Goal: Task Accomplishment & Management: Complete application form

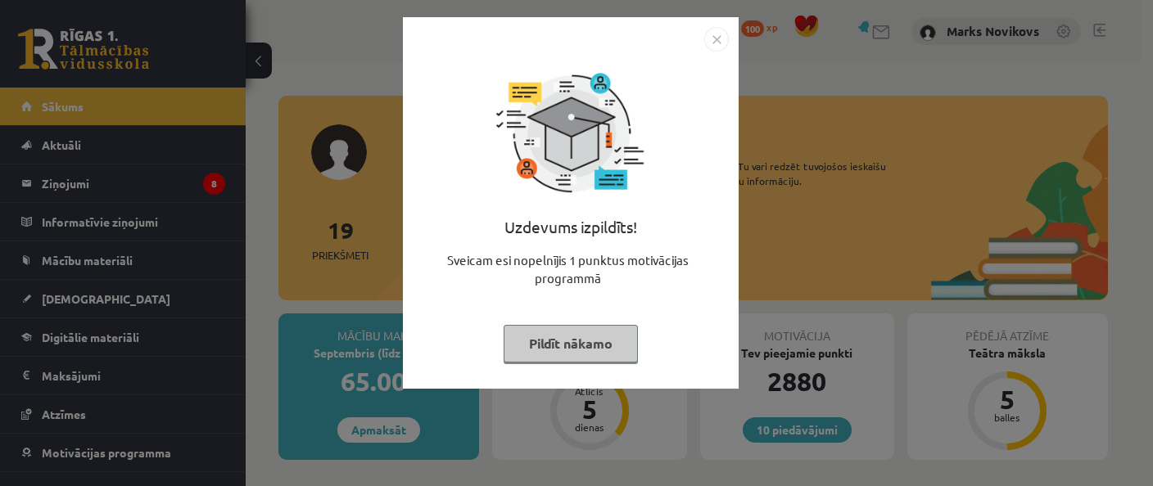
click at [602, 323] on div "Uzdevums izpildīts! Sveicam esi nopelnījis 1 punktus motivācijas programmā Pild…" at bounding box center [571, 216] width 316 height 328
click at [609, 337] on button "Pildīt nākamo" at bounding box center [571, 344] width 134 height 38
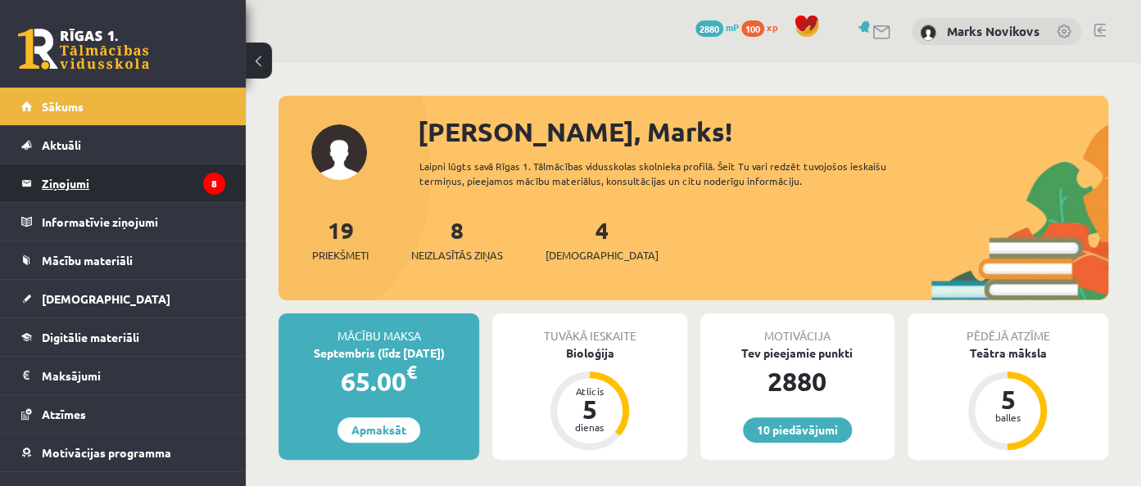
click at [68, 179] on legend "Ziņojumi 8" at bounding box center [133, 184] width 183 height 38
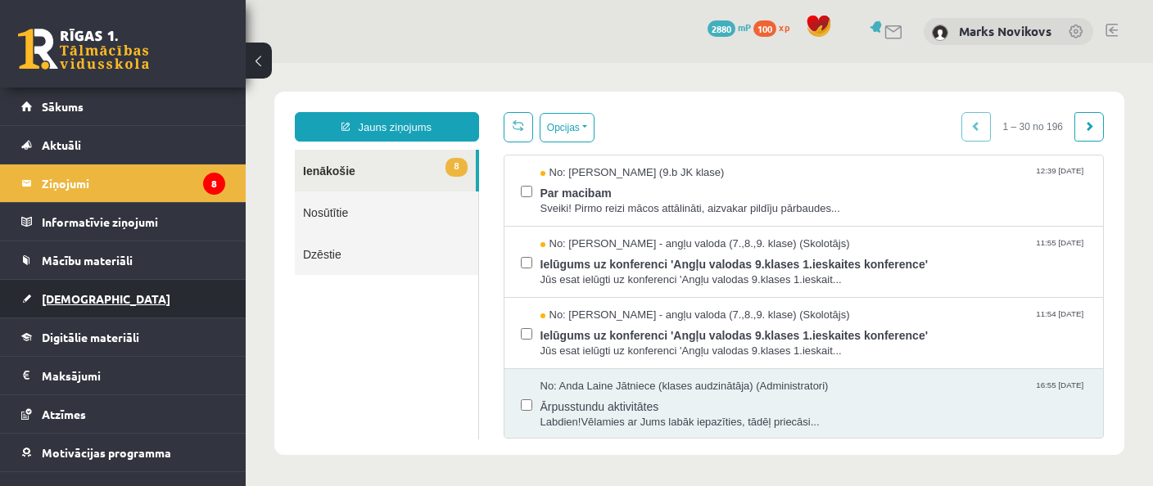
click at [123, 305] on link "[DEMOGRAPHIC_DATA]" at bounding box center [123, 299] width 204 height 38
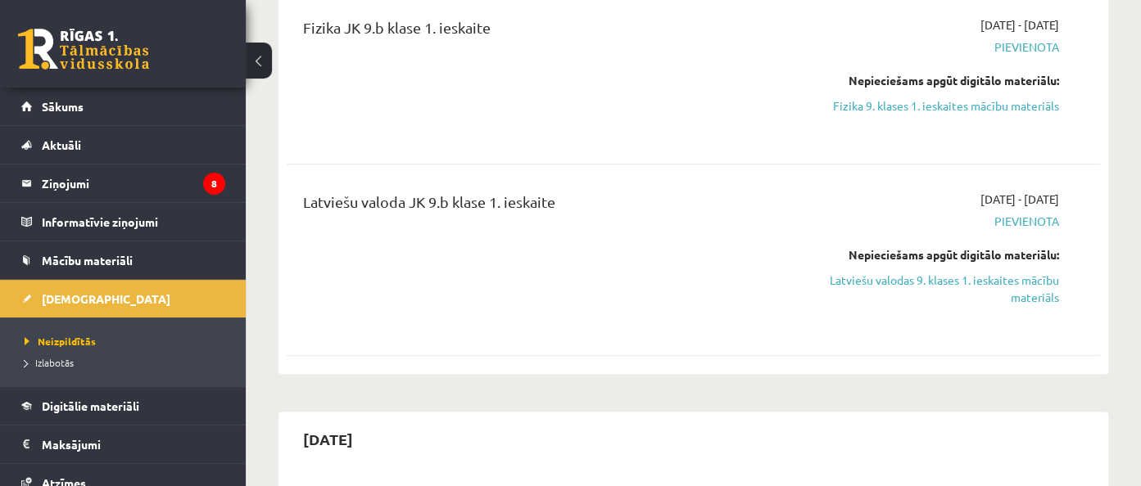
scroll to position [778, 0]
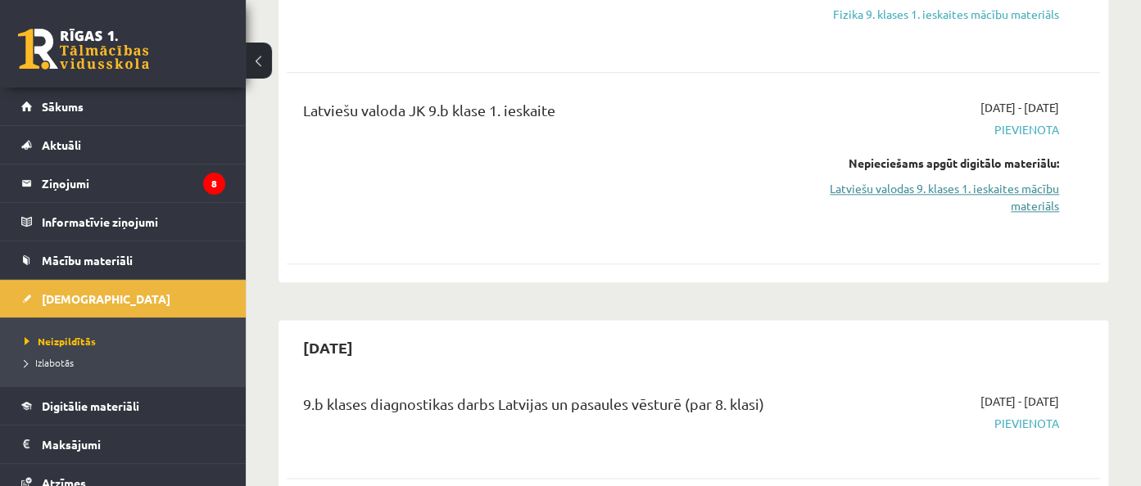
click at [1028, 184] on link "Latviešu valodas 9. klases 1. ieskaites mācību materiāls" at bounding box center [941, 197] width 236 height 34
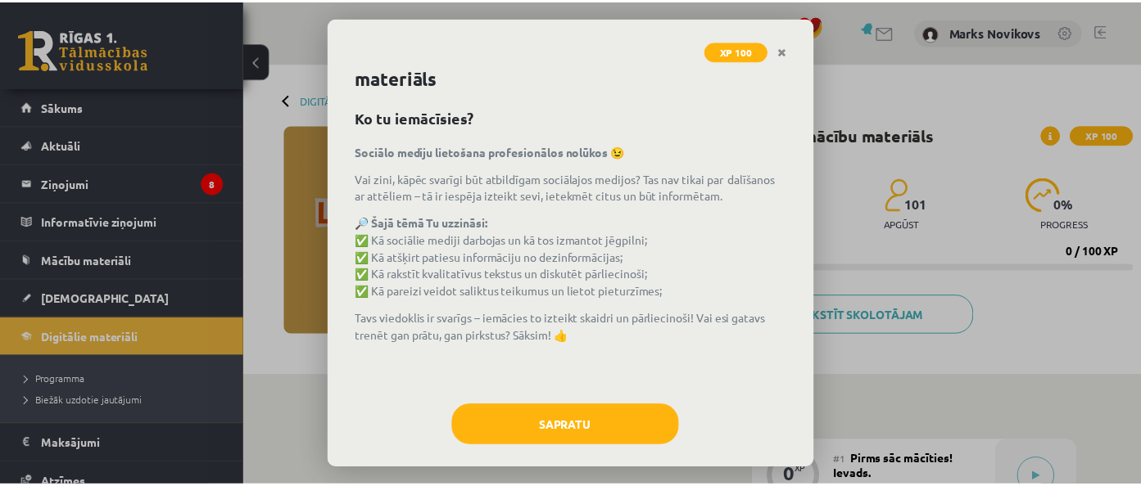
scroll to position [45, 0]
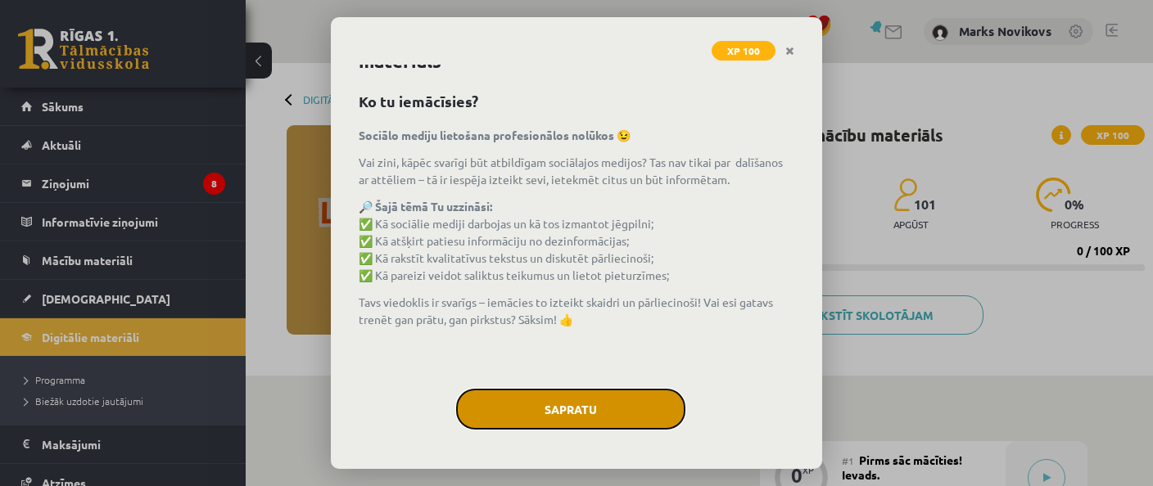
click at [609, 405] on button "Sapratu" at bounding box center [570, 409] width 229 height 41
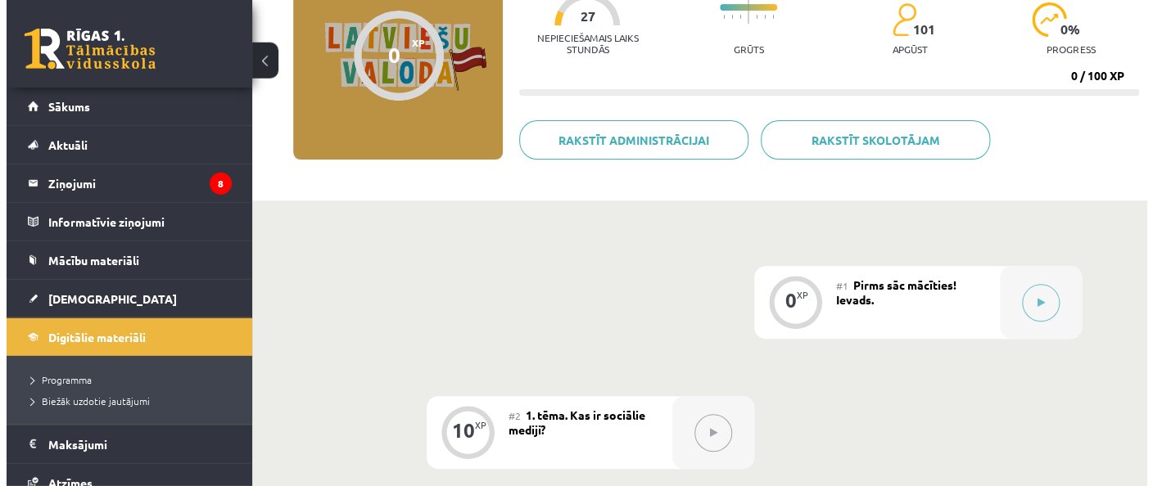
scroll to position [259, 0]
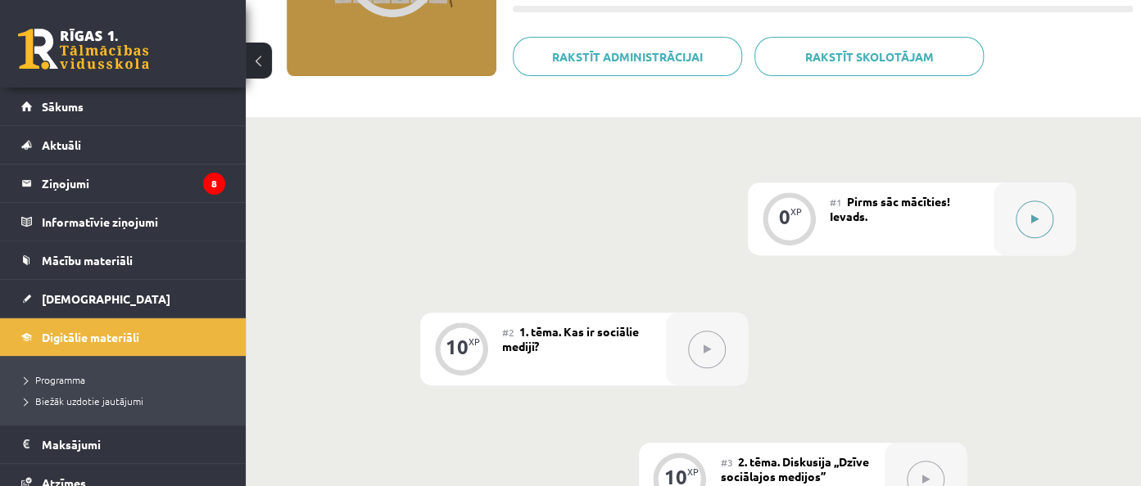
click at [1037, 217] on icon at bounding box center [1034, 220] width 7 height 10
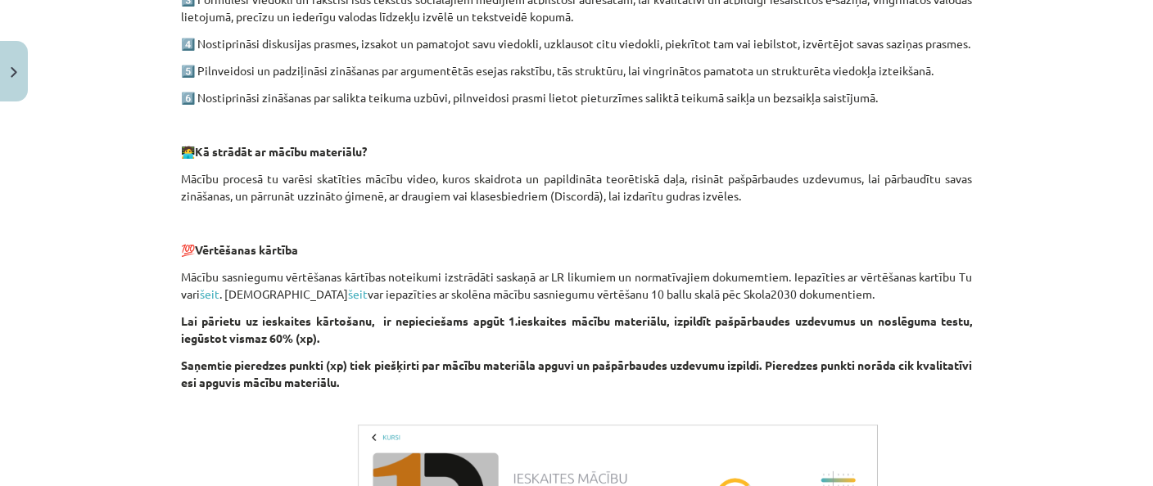
scroll to position [951, 0]
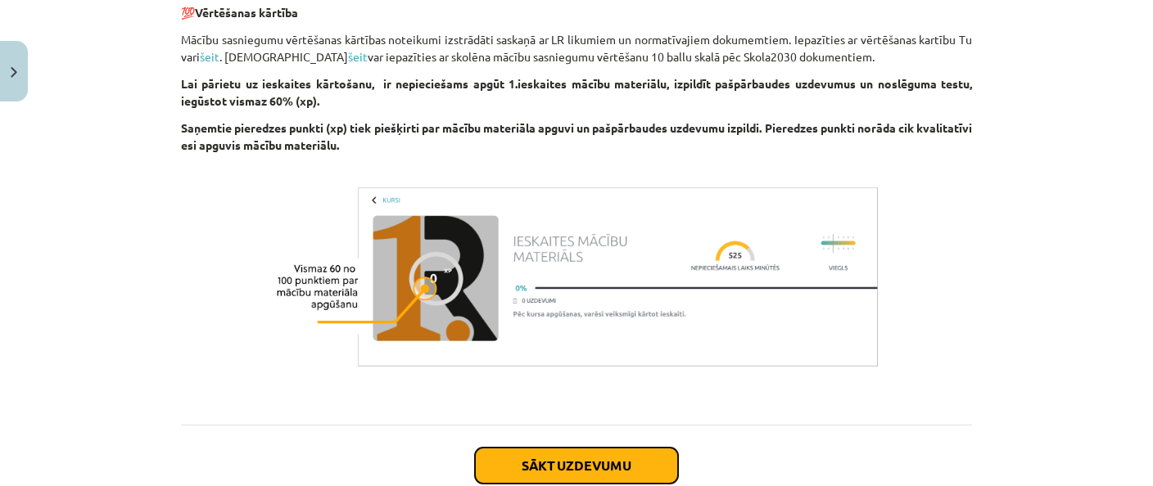
click at [640, 455] on button "Sākt uzdevumu" at bounding box center [576, 466] width 203 height 36
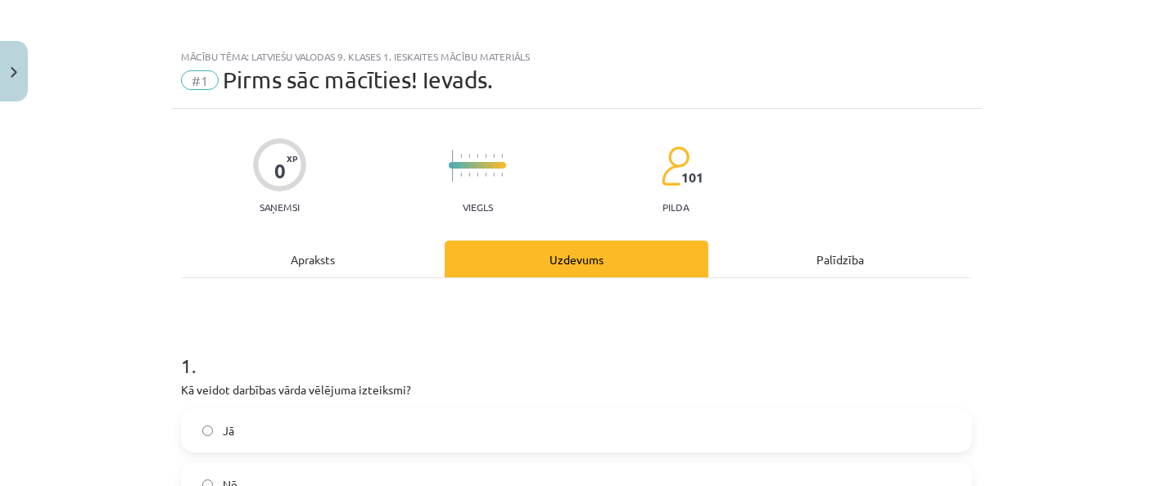
scroll to position [238, 0]
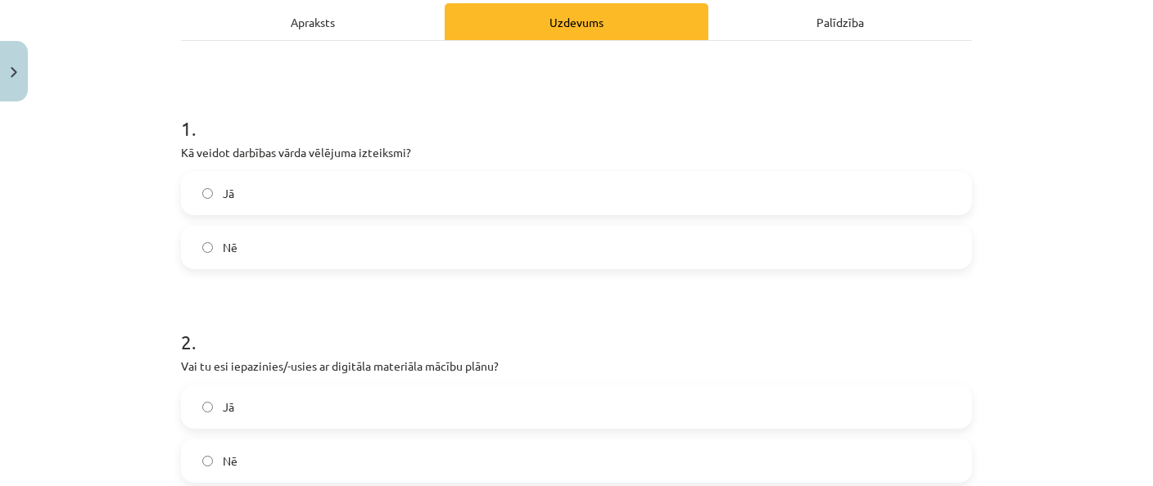
click at [197, 202] on label "Jā" at bounding box center [577, 193] width 788 height 41
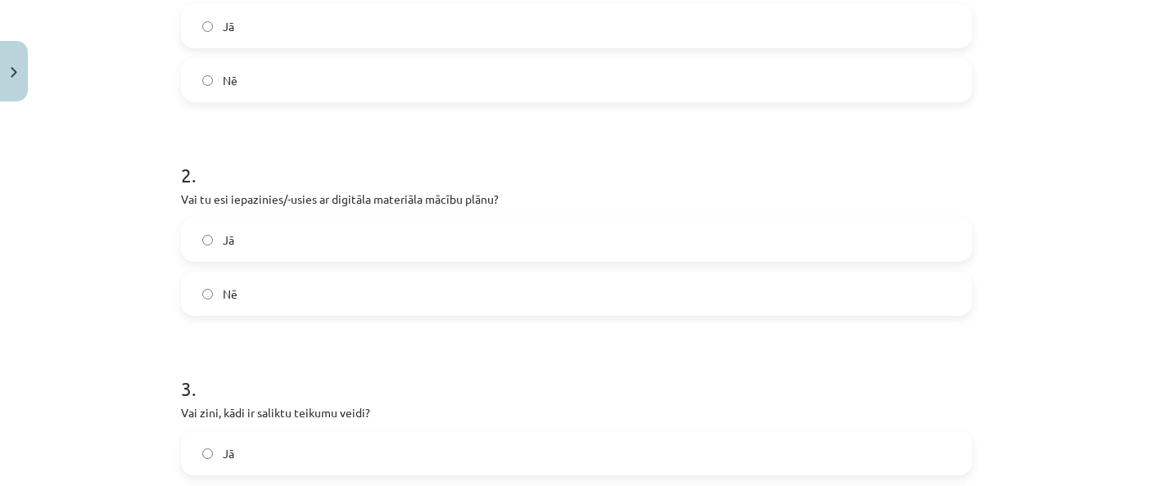
scroll to position [475, 0]
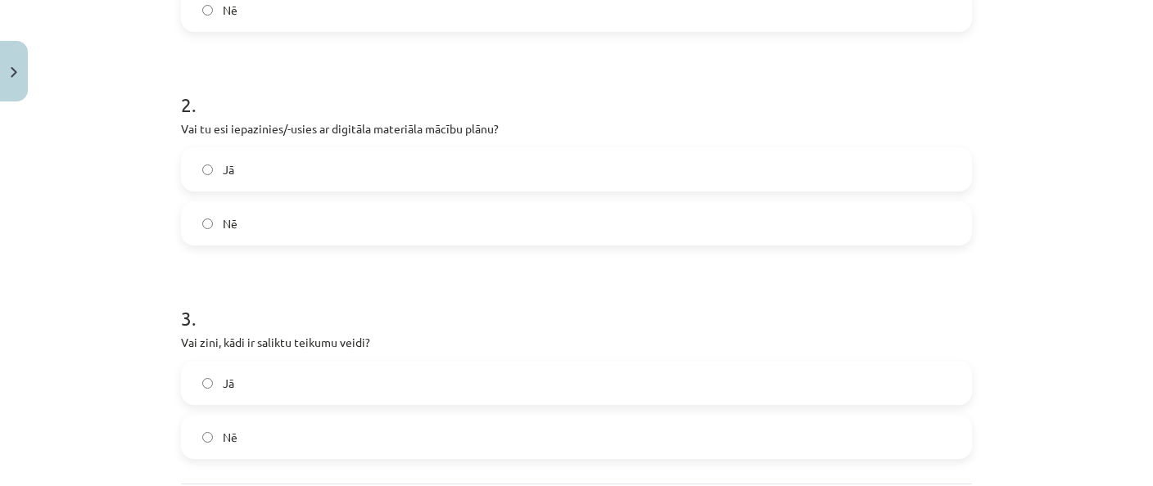
click at [223, 395] on label "Jā" at bounding box center [577, 383] width 788 height 41
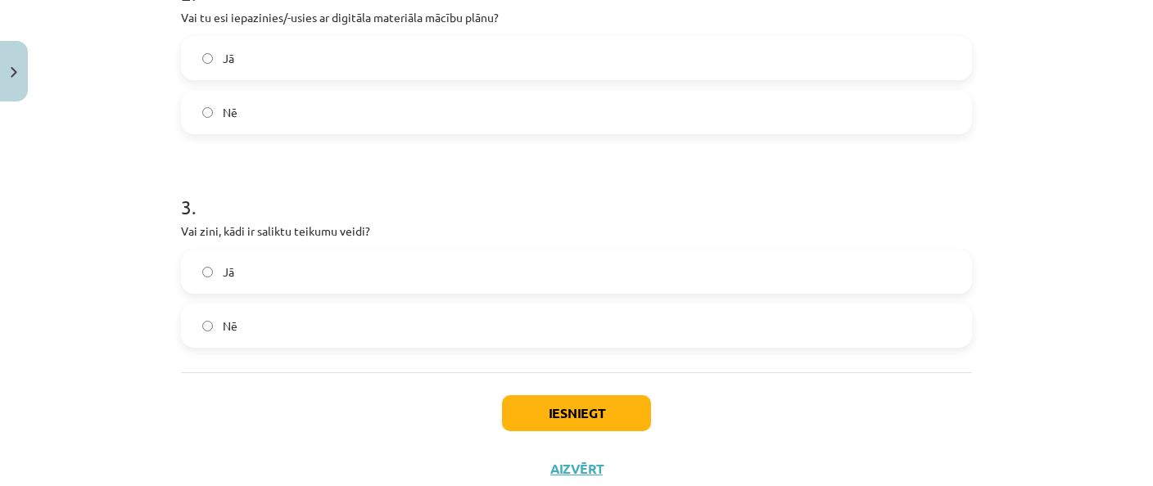
scroll to position [637, 0]
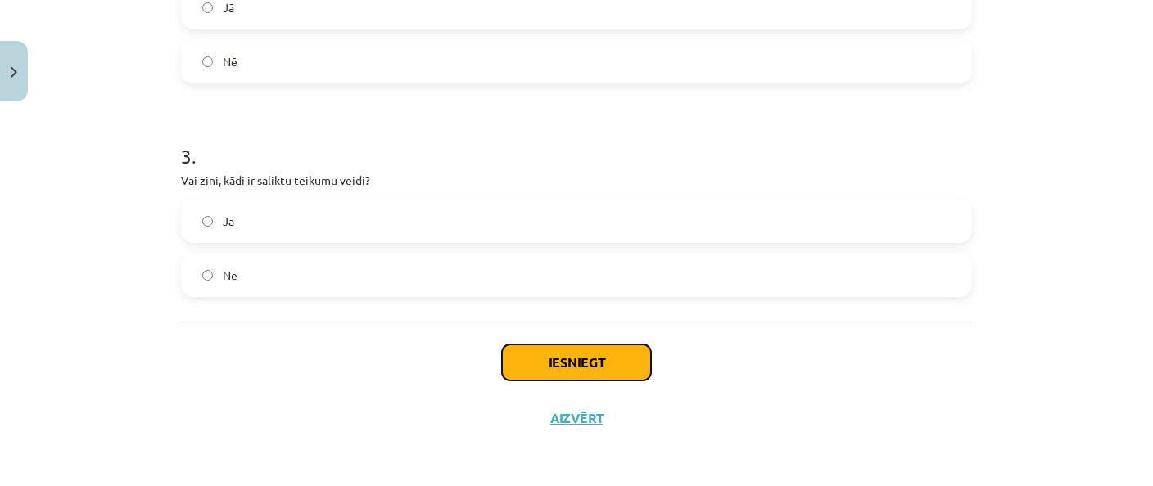
click at [618, 360] on button "Iesniegt" at bounding box center [576, 363] width 149 height 36
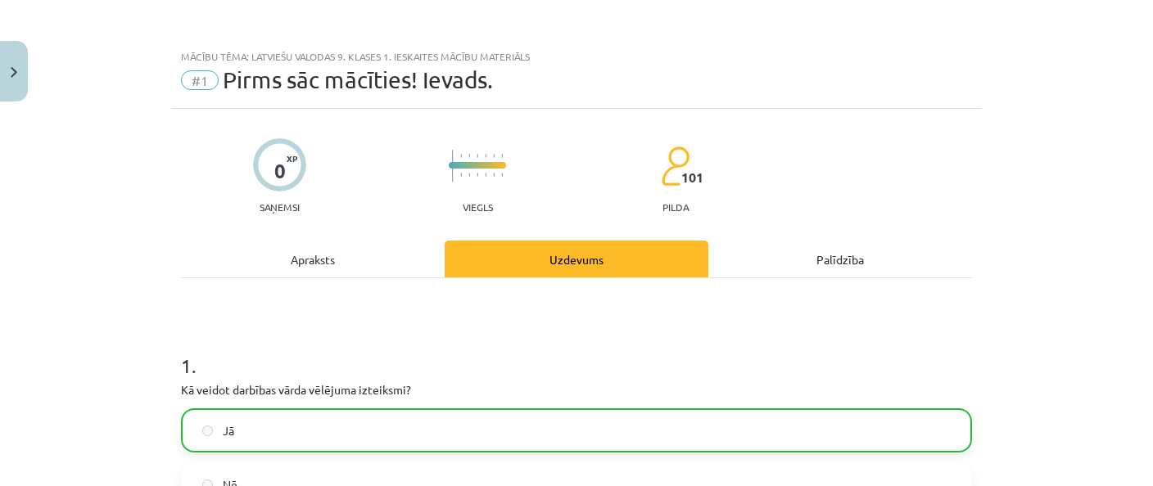
scroll to position [689, 0]
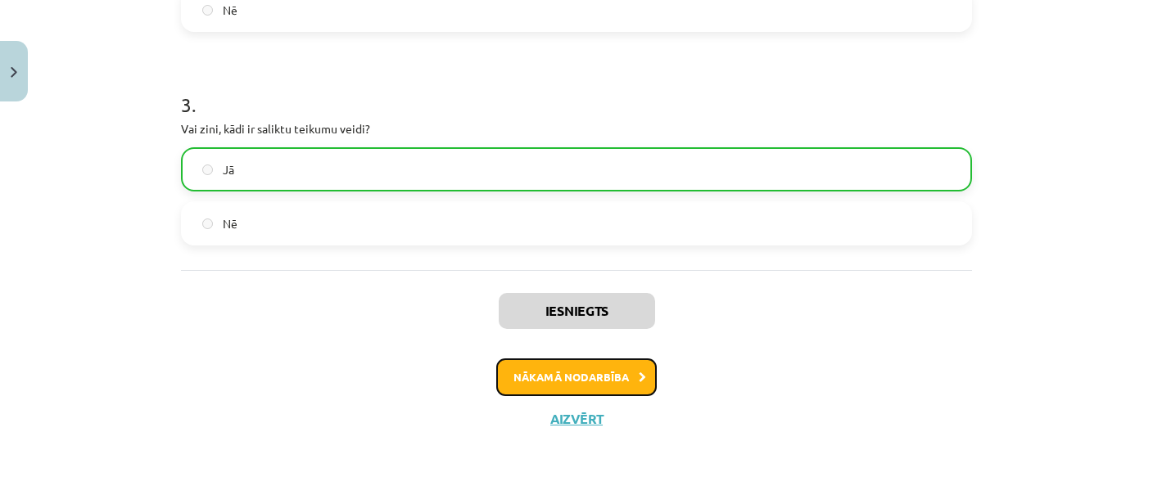
click at [609, 378] on button "Nākamā nodarbība" at bounding box center [576, 378] width 161 height 38
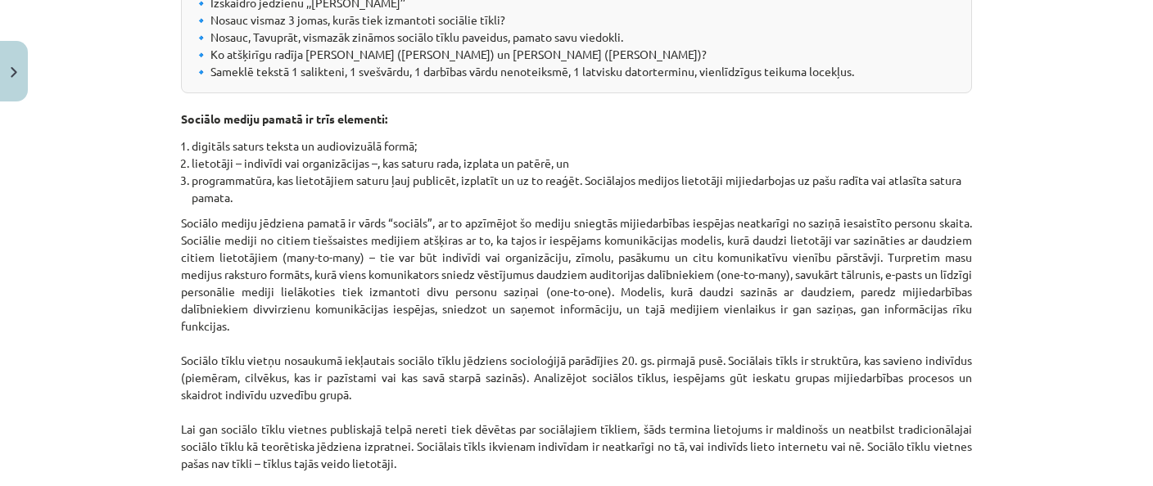
scroll to position [278, 0]
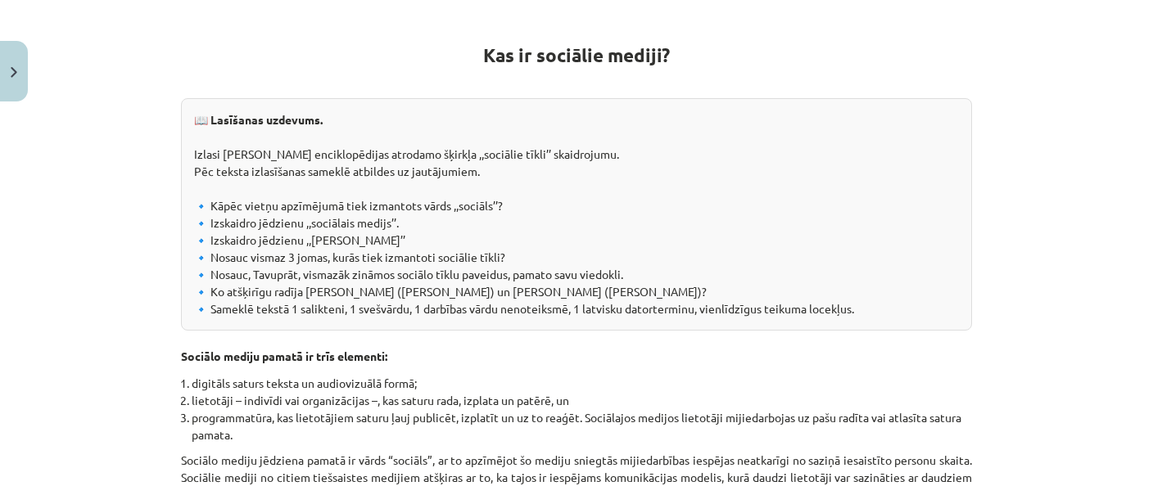
click at [940, 31] on h1 "Kas ir sociālie mediji?" at bounding box center [576, 41] width 791 height 52
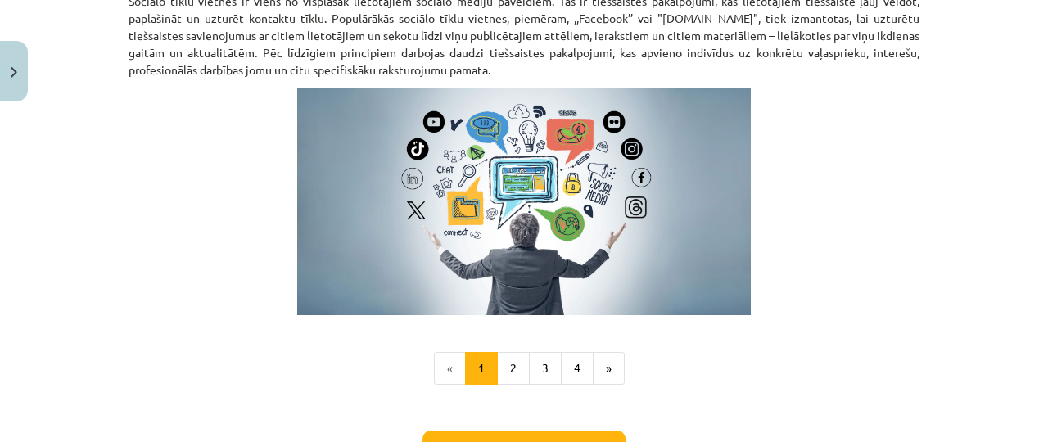
scroll to position [1198, 0]
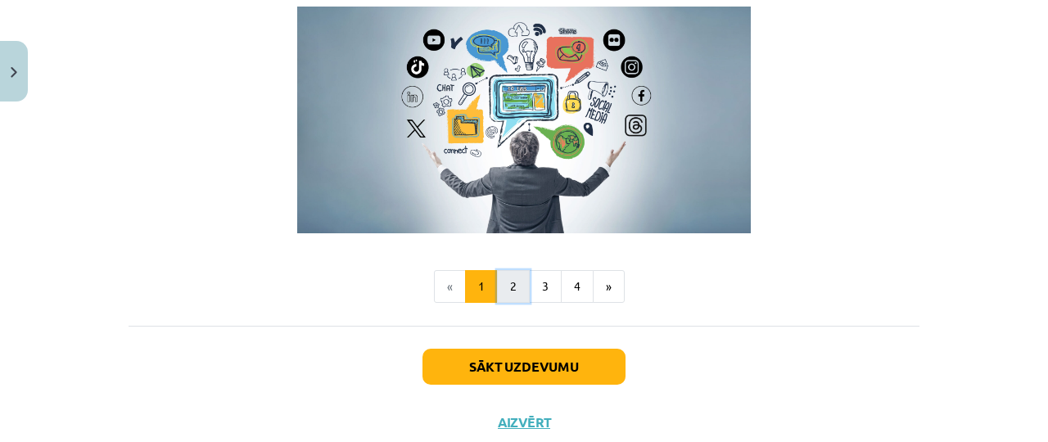
click at [512, 287] on button "2" at bounding box center [513, 286] width 33 height 33
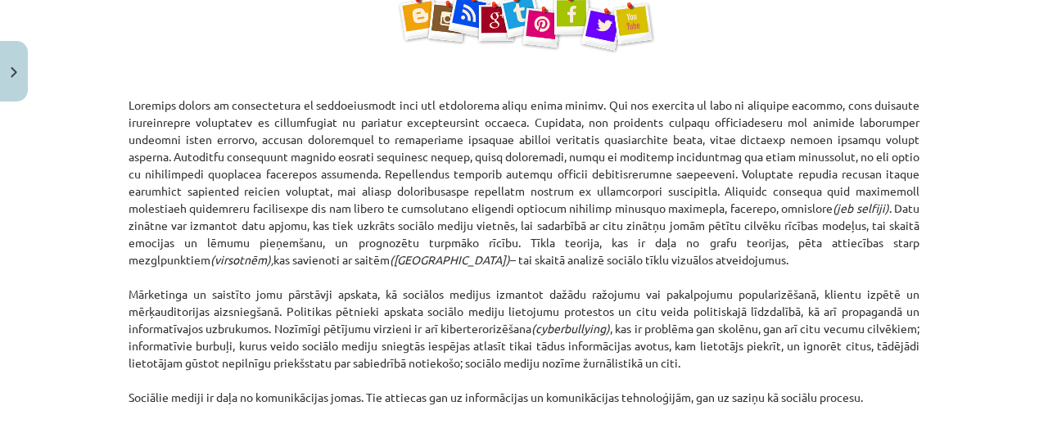
scroll to position [1199, 0]
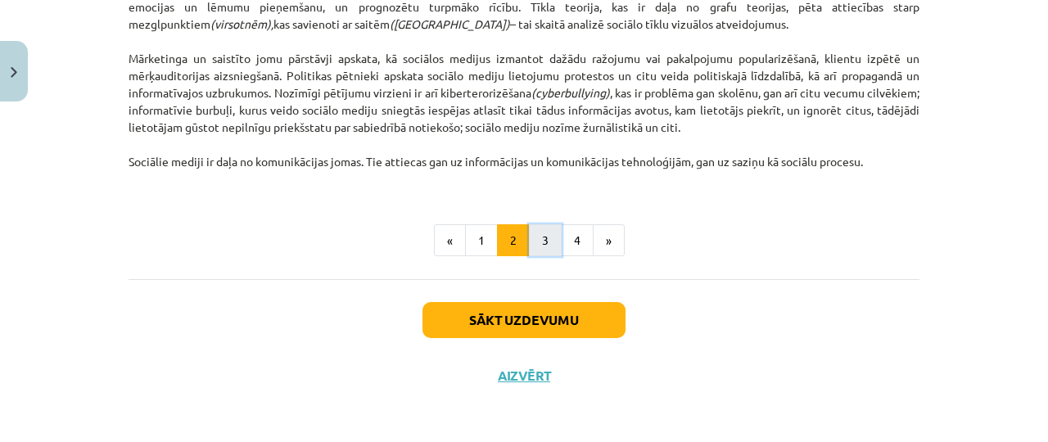
click at [538, 233] on button "3" at bounding box center [545, 240] width 33 height 33
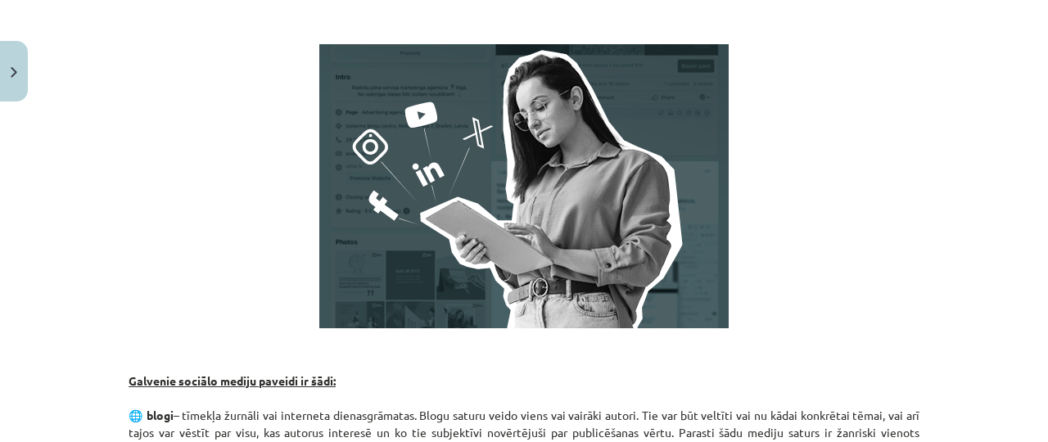
scroll to position [292, 0]
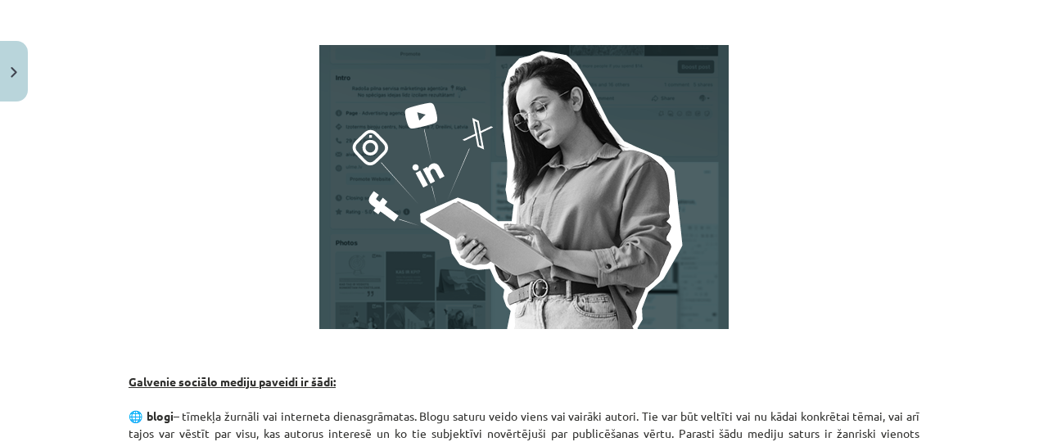
click at [197, 188] on p at bounding box center [524, 187] width 791 height 284
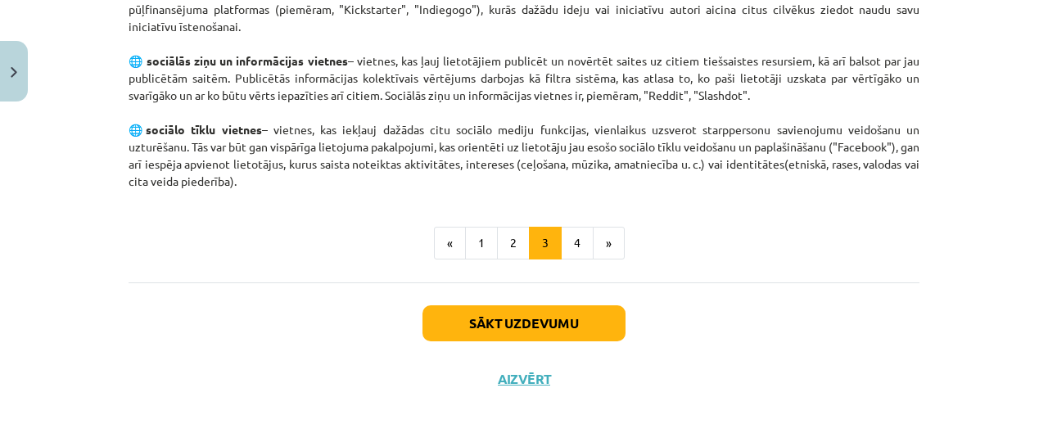
scroll to position [1271, 0]
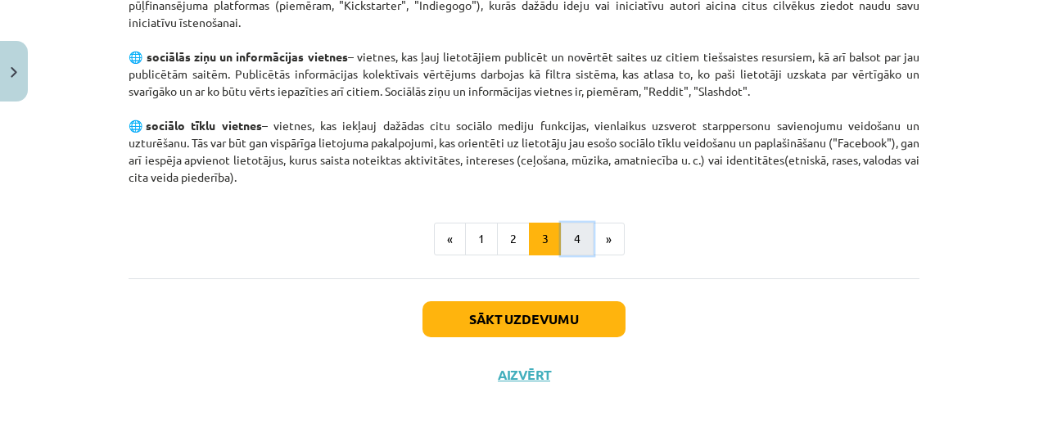
click at [569, 239] on button "4" at bounding box center [577, 239] width 33 height 33
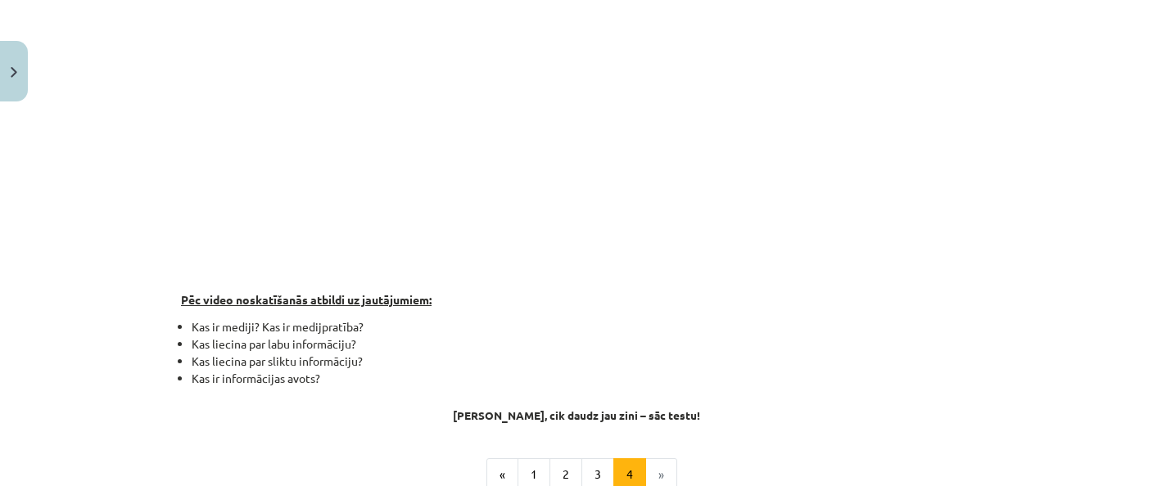
scroll to position [372, 0]
click at [799, 367] on li "Kas liecina par sliktu informāciju?" at bounding box center [582, 361] width 781 height 17
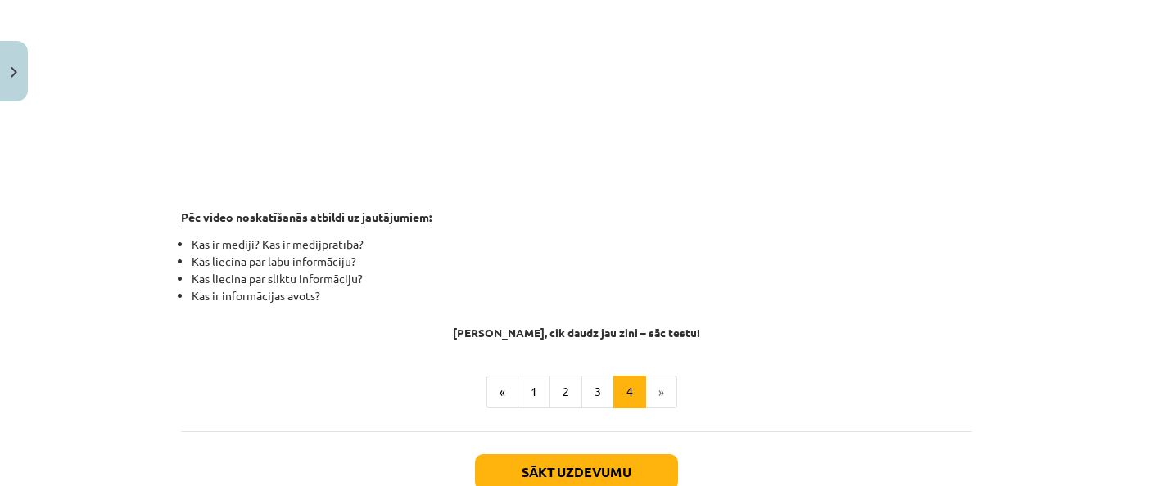
scroll to position [563, 0]
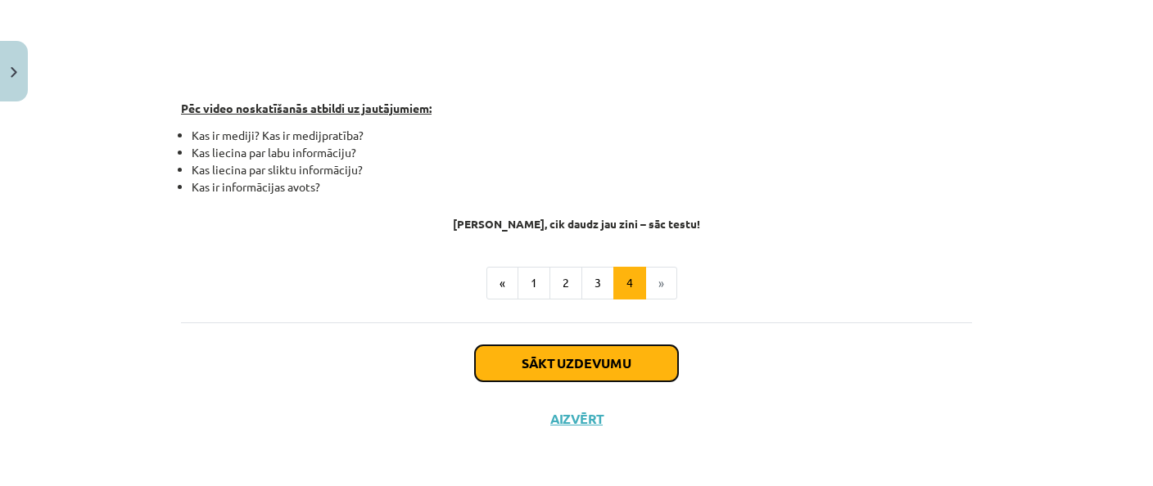
click at [600, 369] on button "Sākt uzdevumu" at bounding box center [576, 364] width 203 height 36
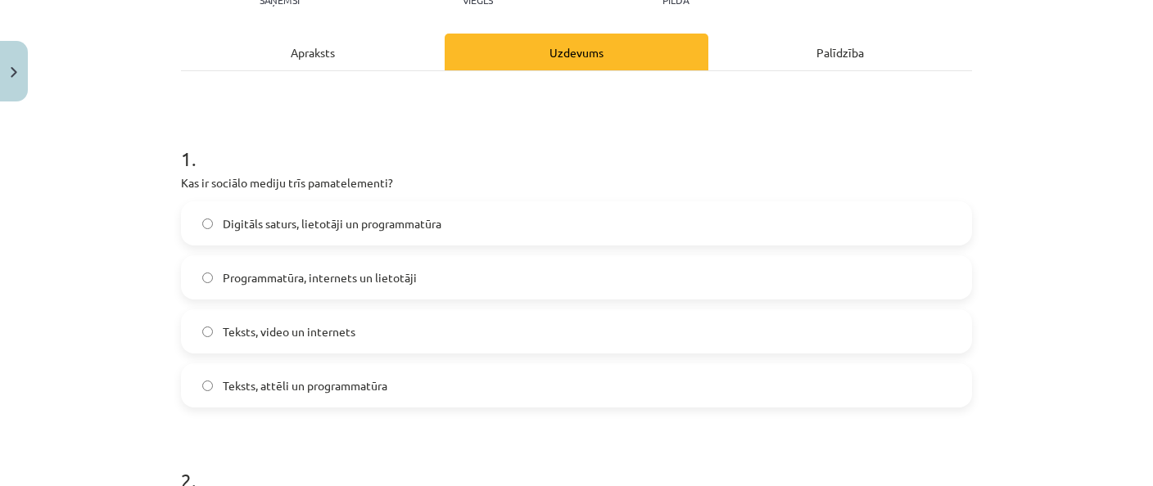
scroll to position [278, 0]
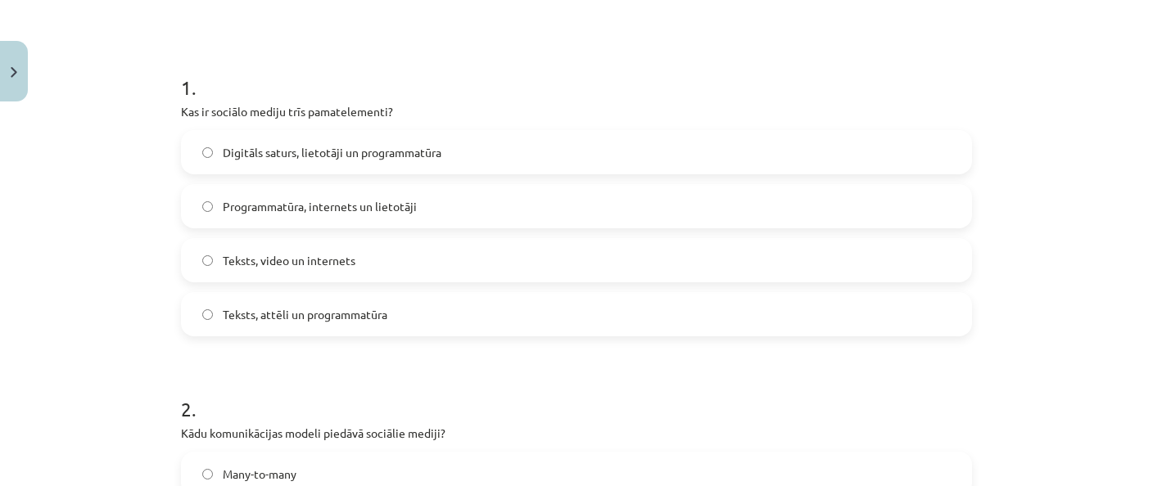
click at [382, 157] on span "Digitāls saturs, lietotāji un programmatūra" at bounding box center [332, 152] width 219 height 17
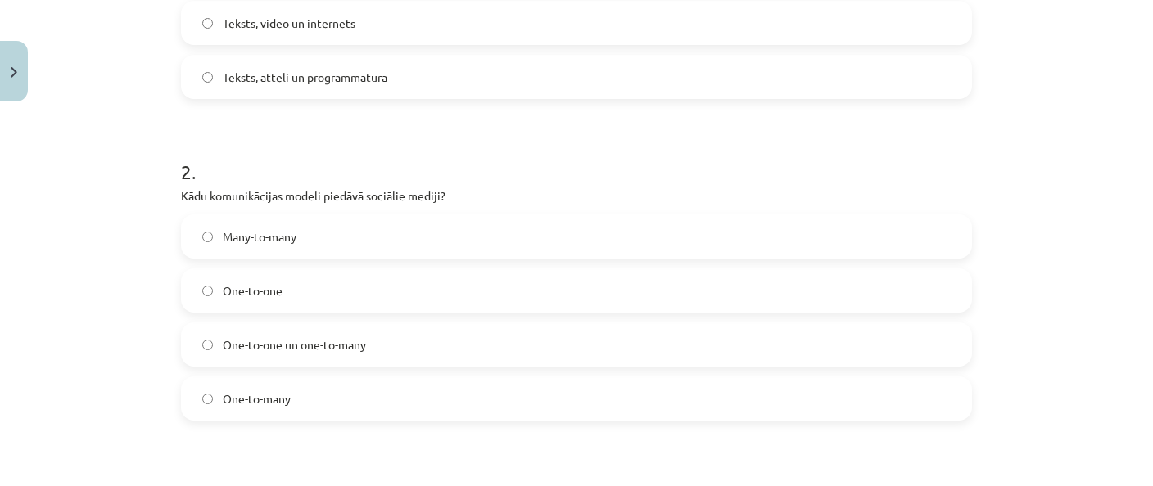
click at [266, 400] on span "One-to-many" at bounding box center [257, 399] width 68 height 17
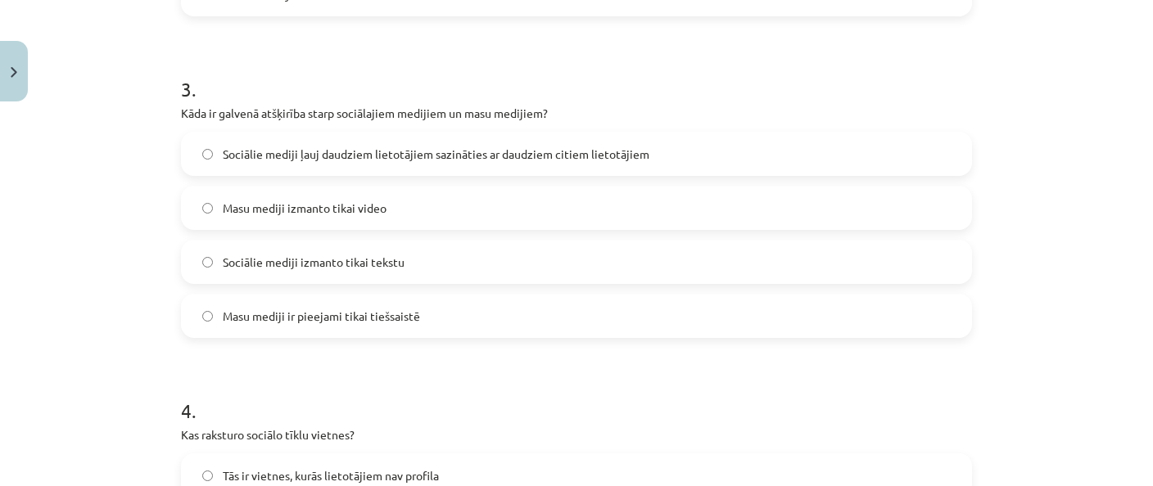
scroll to position [992, 0]
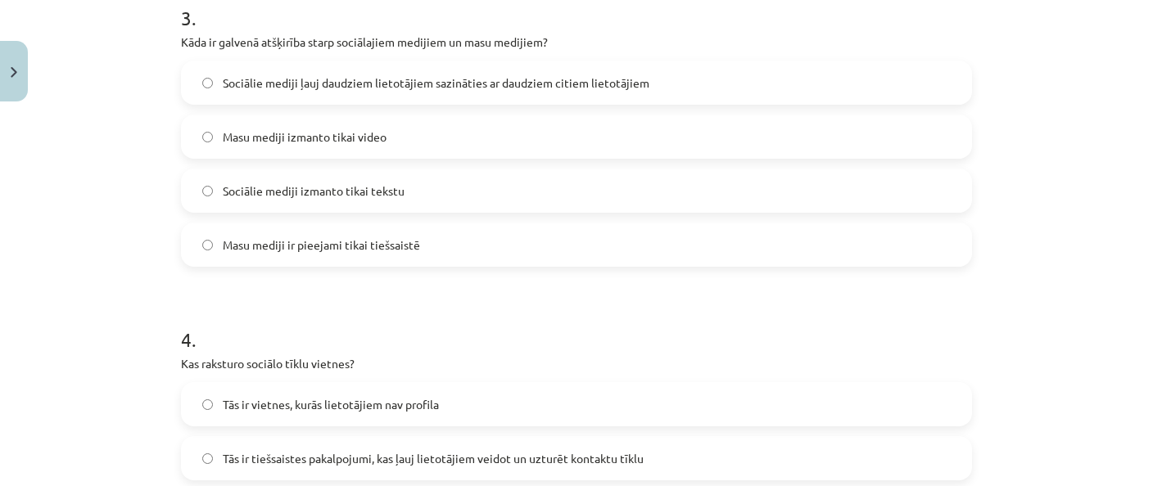
click at [323, 87] on span "Sociālie mediji ļauj daudziem lietotājiem sazināties ar daudziem citiem lietotā…" at bounding box center [436, 83] width 427 height 17
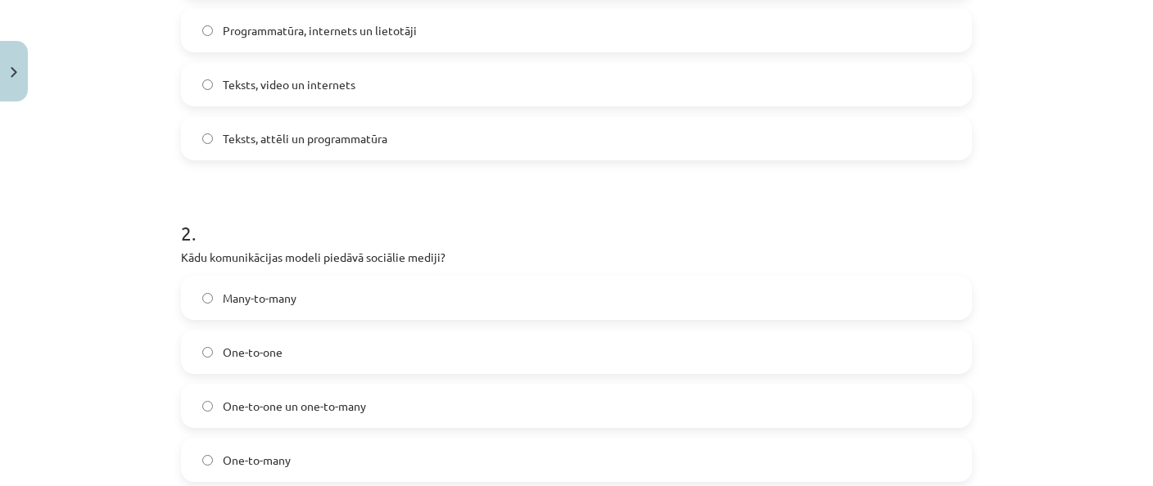
scroll to position [532, 0]
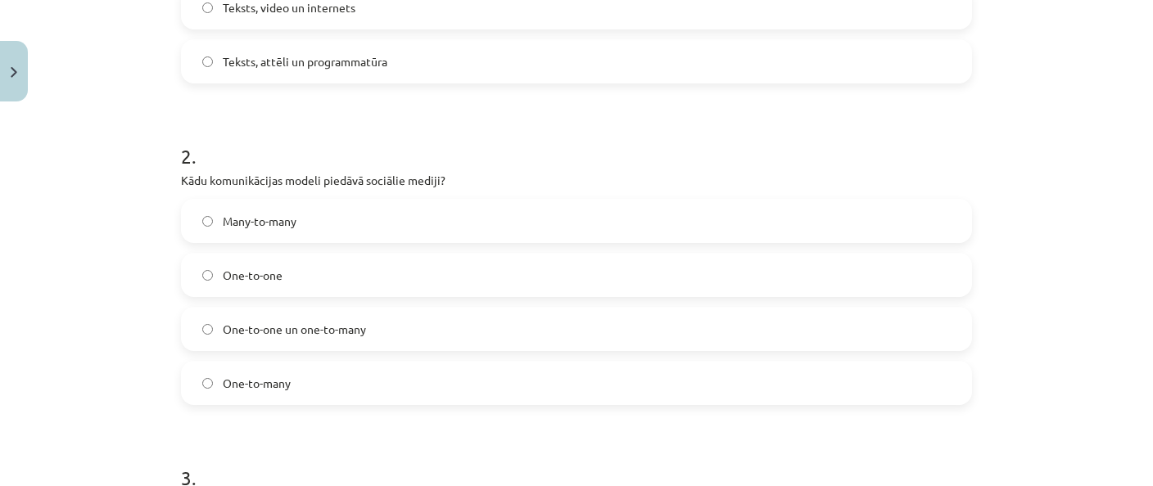
click at [336, 339] on label "One-to-one un one-to-many" at bounding box center [577, 329] width 788 height 41
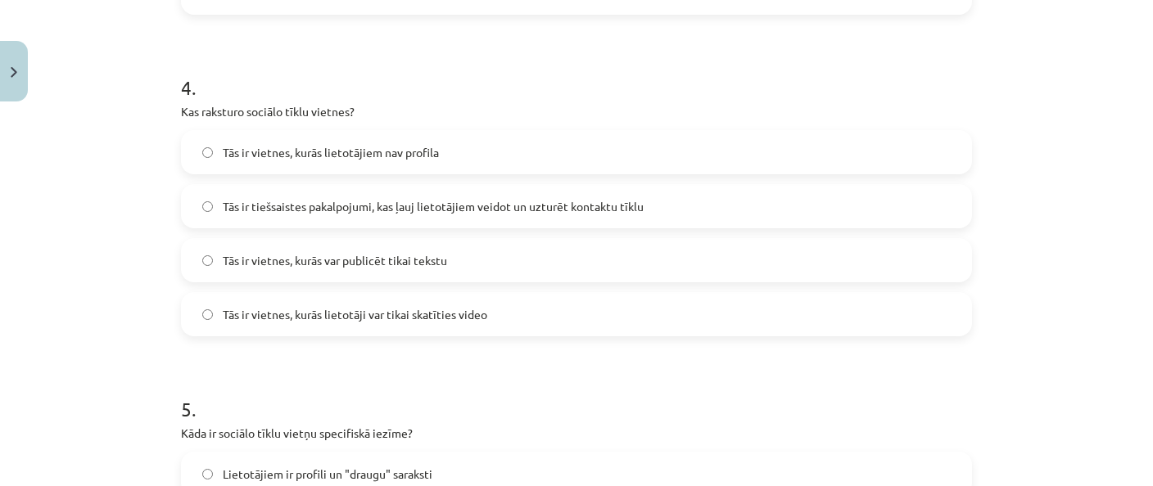
scroll to position [1245, 0]
click at [293, 227] on div "Tās ir vietnes, kurās lietotājiem nav profila Tās ir tiešsaistes pakalpojumi, k…" at bounding box center [576, 232] width 791 height 206
click at [298, 209] on span "Tās ir tiešsaistes pakalpojumi, kas ļauj lietotājiem veidot un uzturēt kontaktu…" at bounding box center [433, 205] width 421 height 17
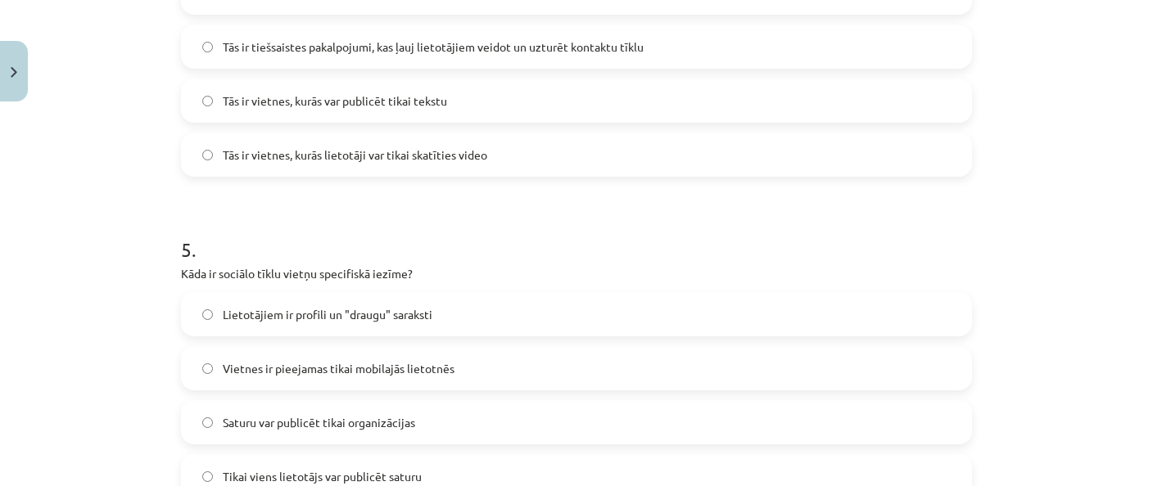
scroll to position [1483, 0]
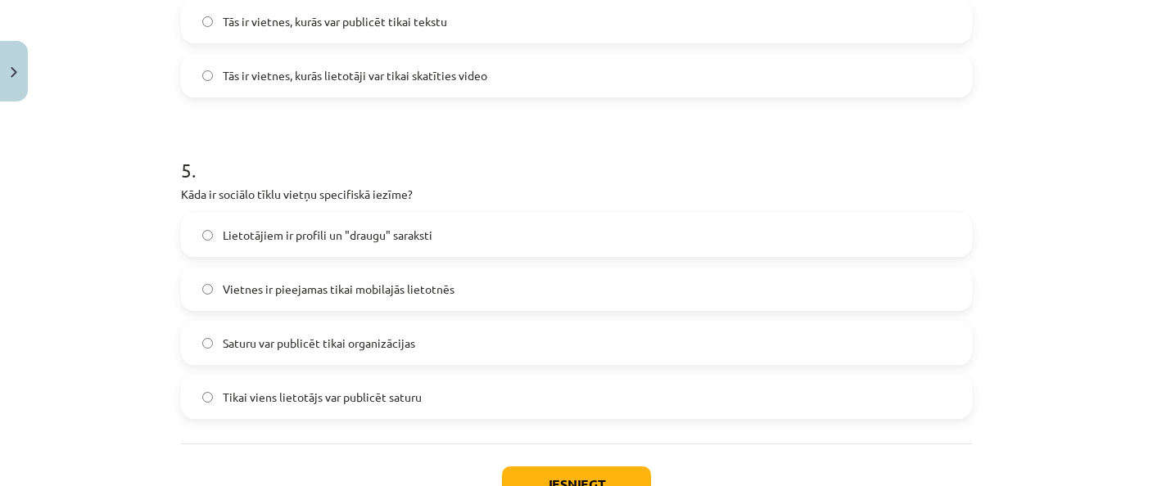
click at [329, 404] on span "Tikai viens lietotājs var publicēt saturu" at bounding box center [322, 397] width 199 height 17
click at [326, 224] on label "Lietotājiem ir profili un "draugu" saraksti" at bounding box center [577, 235] width 788 height 41
click at [555, 482] on button "Iesniegt" at bounding box center [576, 485] width 149 height 36
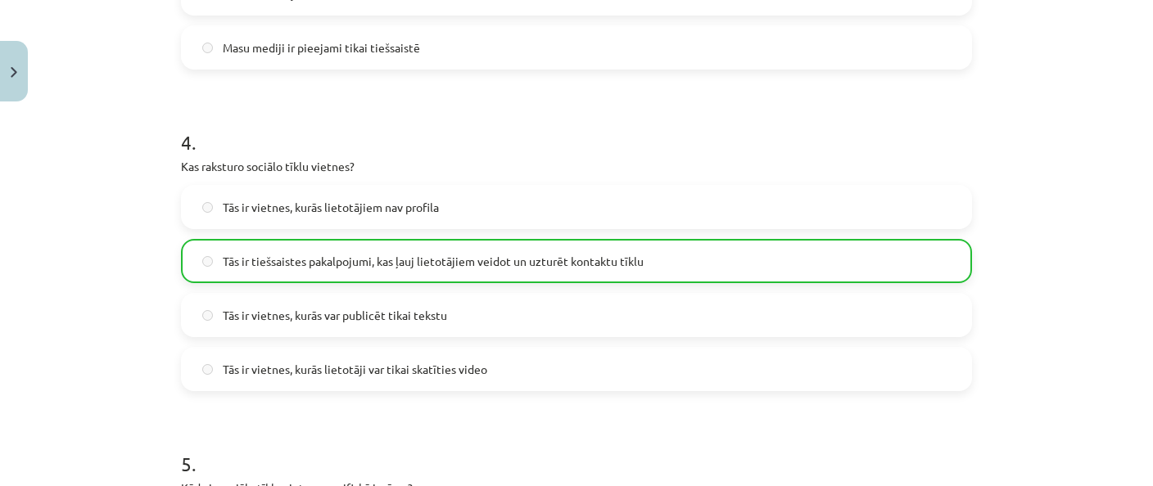
scroll to position [1657, 0]
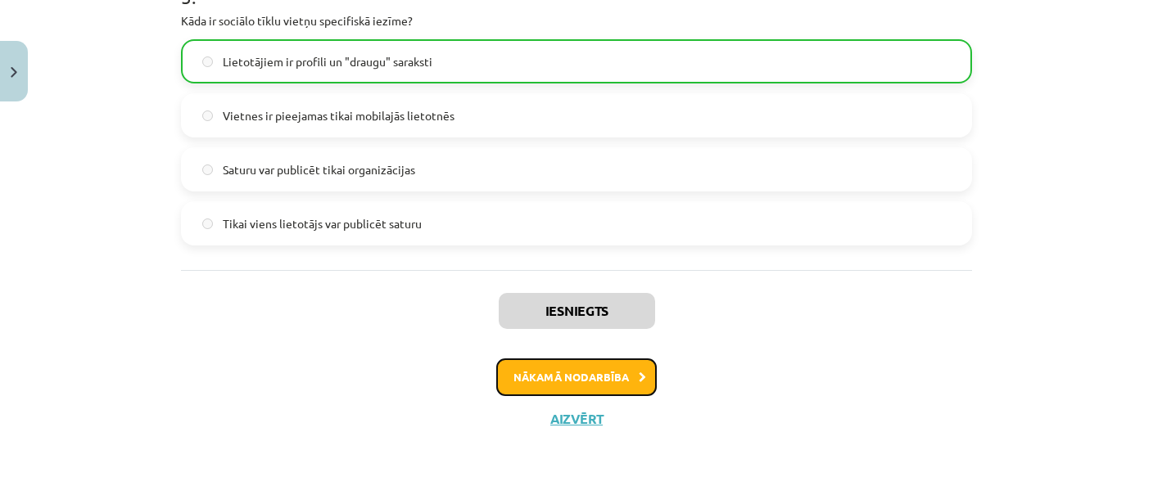
click at [586, 378] on button "Nākamā nodarbība" at bounding box center [576, 378] width 161 height 38
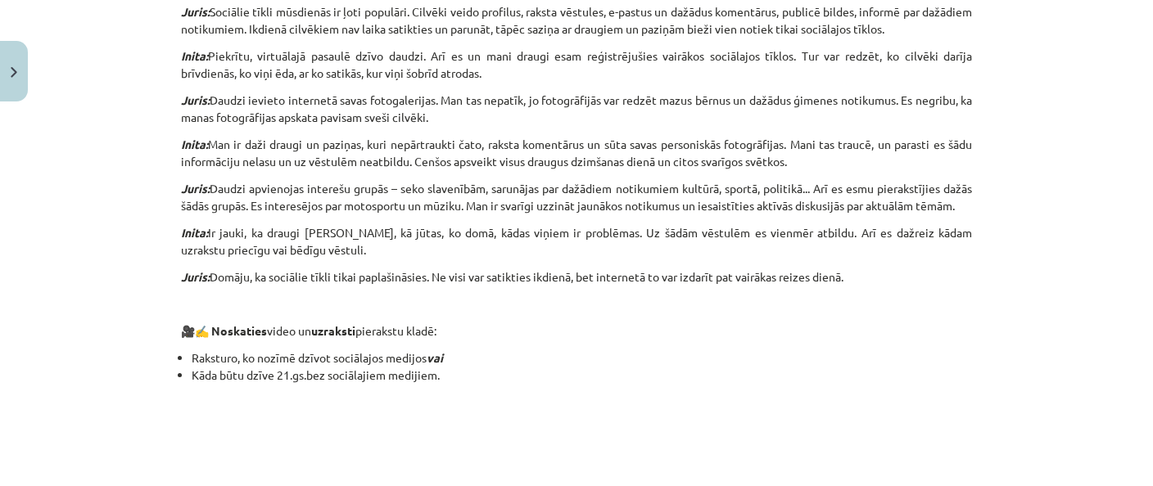
scroll to position [1601, 0]
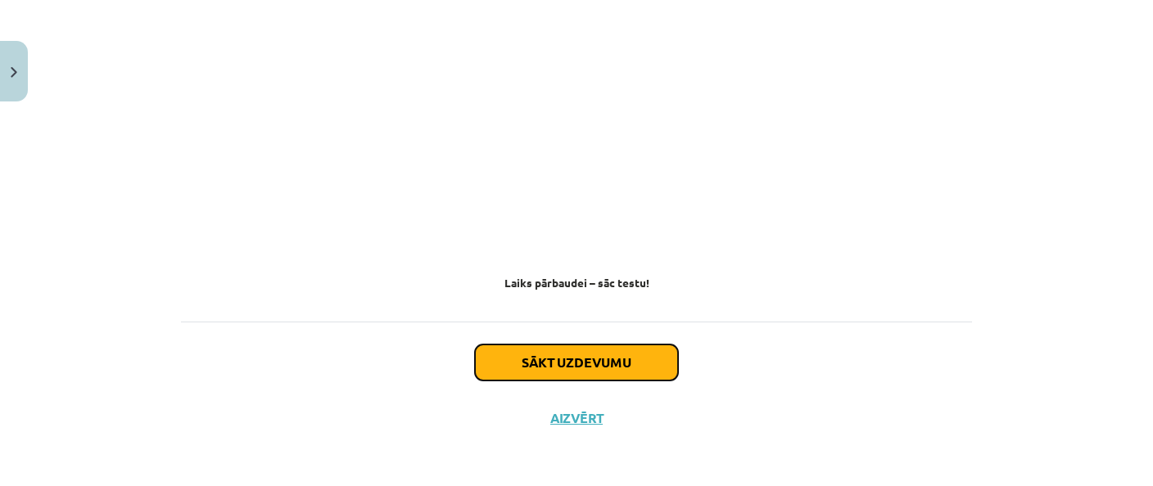
click at [644, 360] on button "Sākt uzdevumu" at bounding box center [576, 363] width 203 height 36
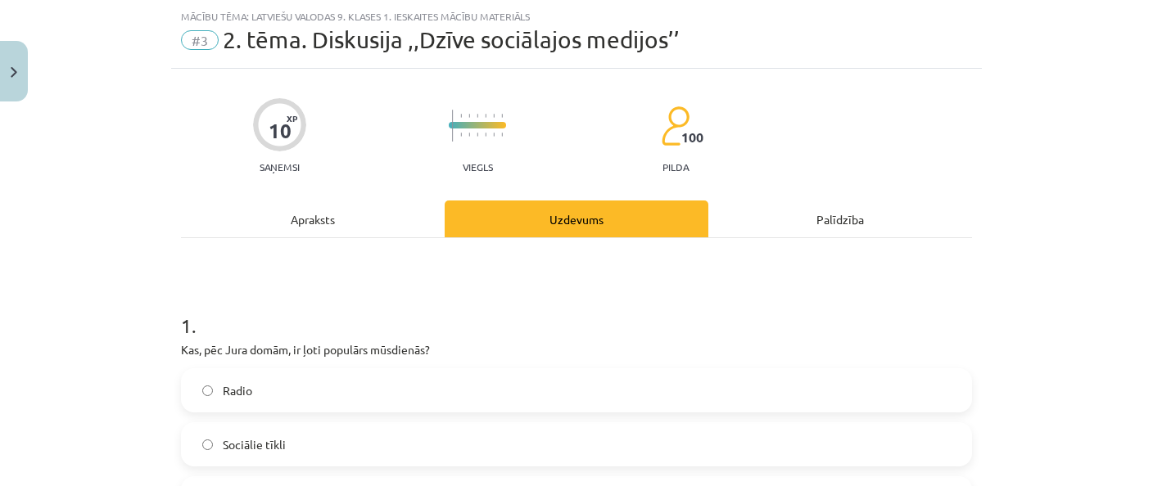
scroll to position [278, 0]
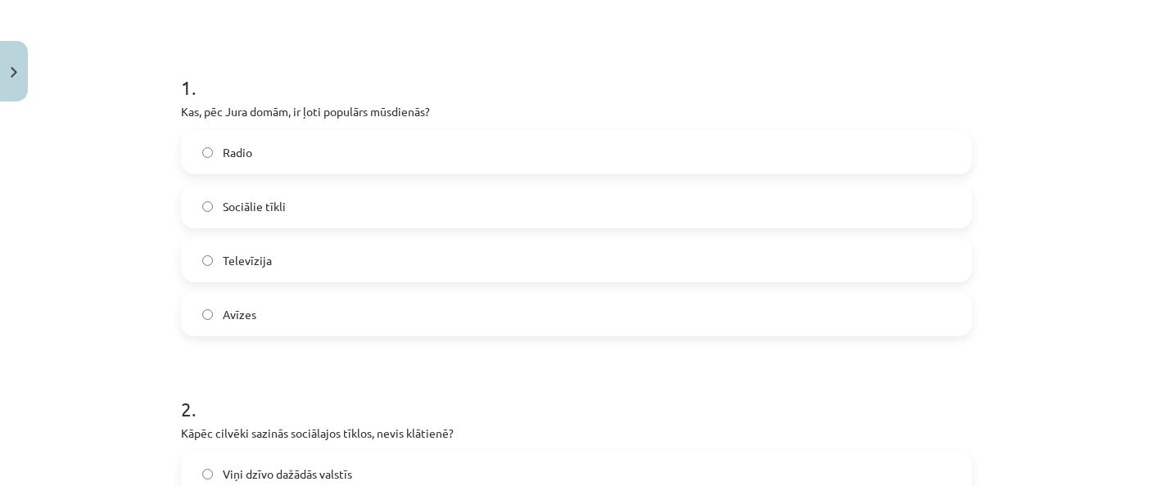
click at [265, 214] on span "Sociālie tīkli" at bounding box center [254, 206] width 63 height 17
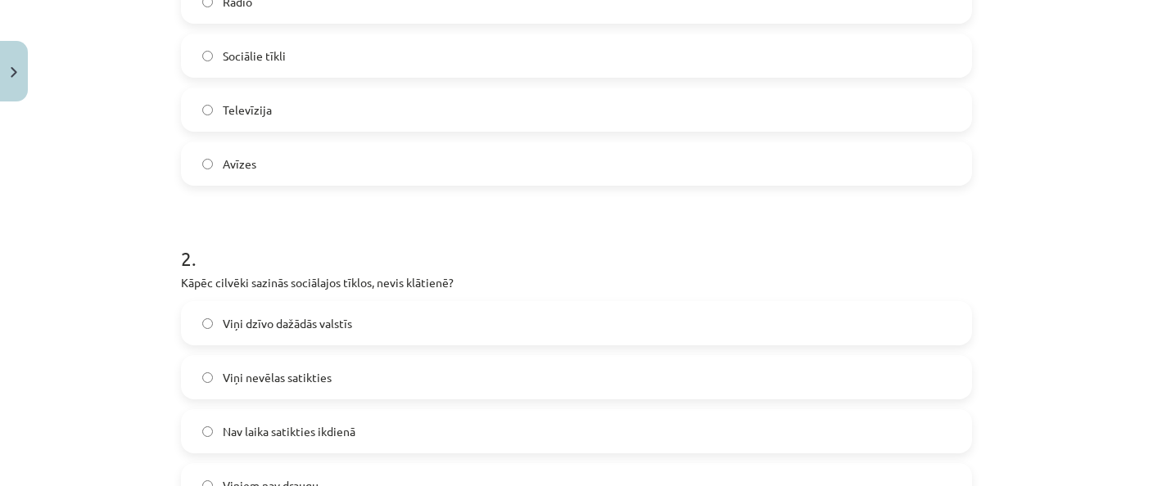
scroll to position [516, 0]
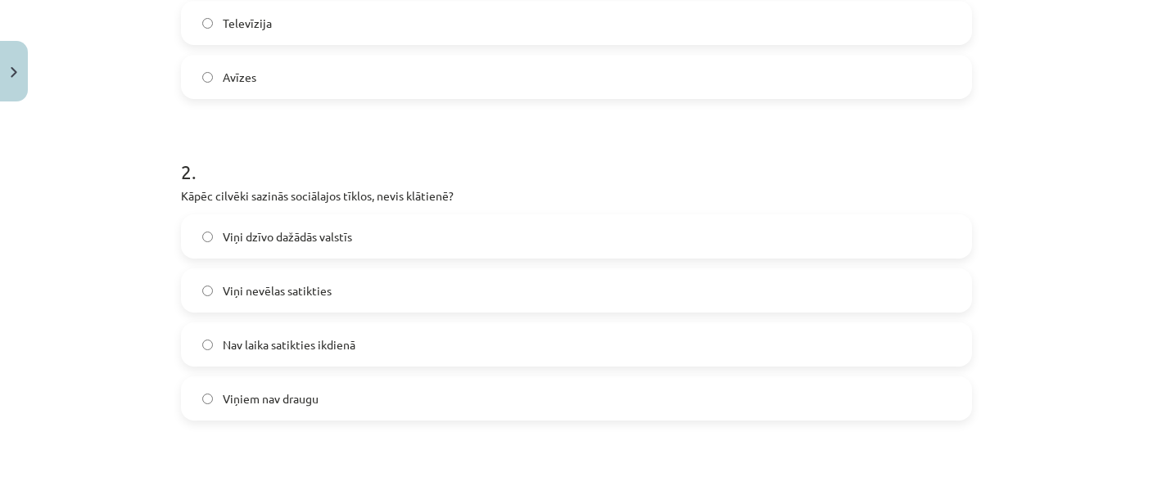
click at [290, 402] on span "Viņiem nav draugu" at bounding box center [271, 399] width 96 height 17
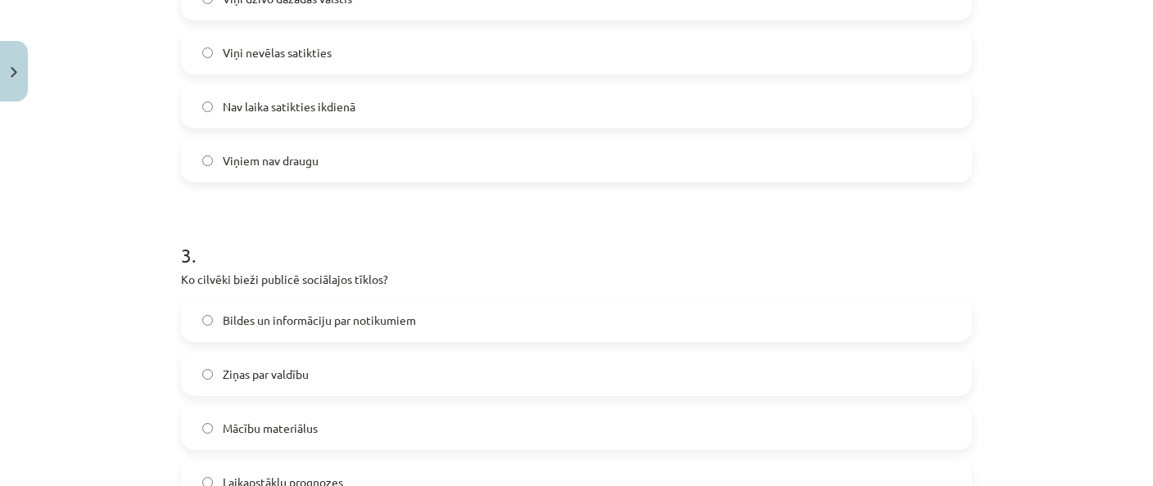
scroll to position [992, 0]
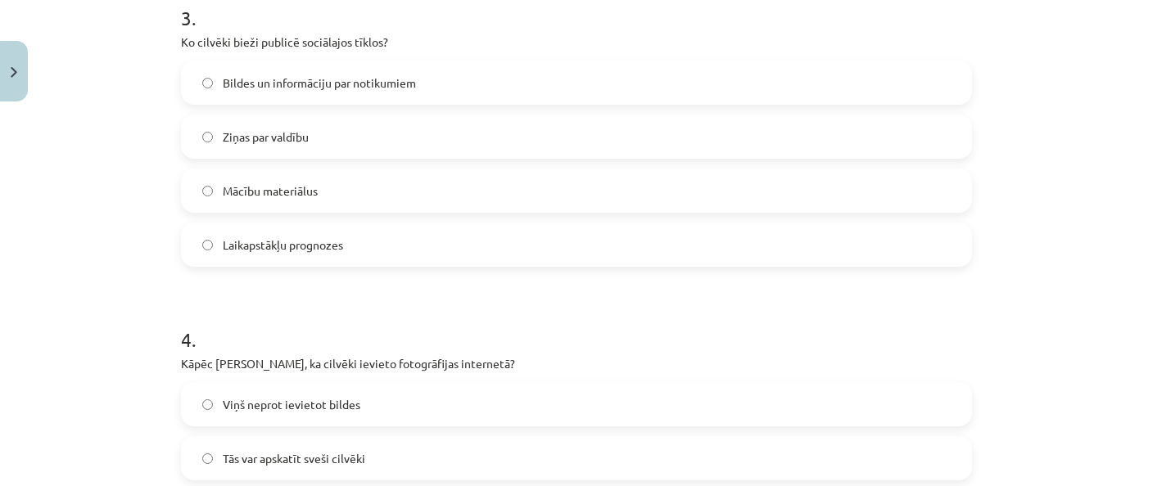
click at [357, 86] on span "Bildes un informāciju par notikumiem" at bounding box center [319, 83] width 193 height 17
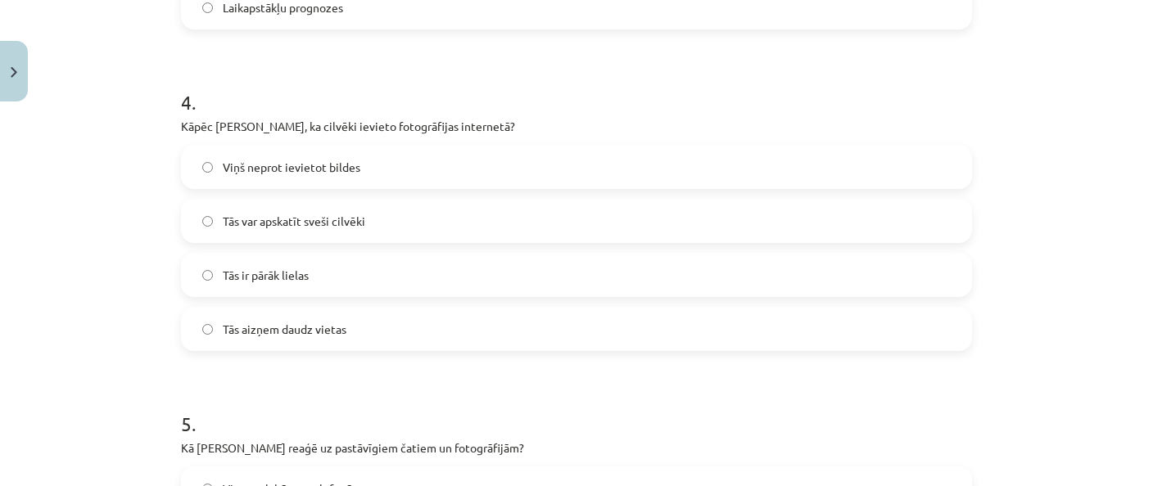
click at [275, 219] on span "Tās var apskatīt sveši cilvēki" at bounding box center [294, 221] width 143 height 17
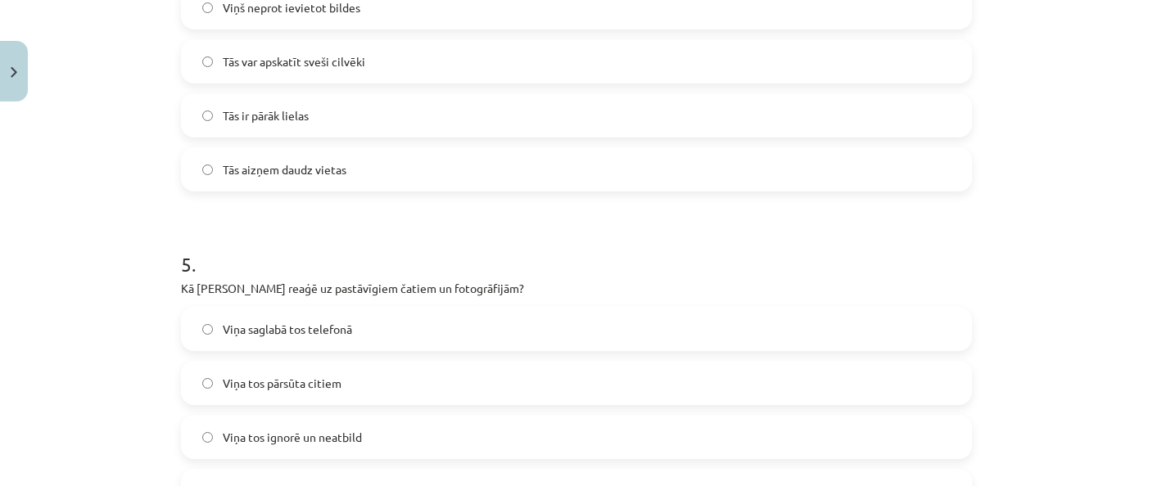
scroll to position [1468, 0]
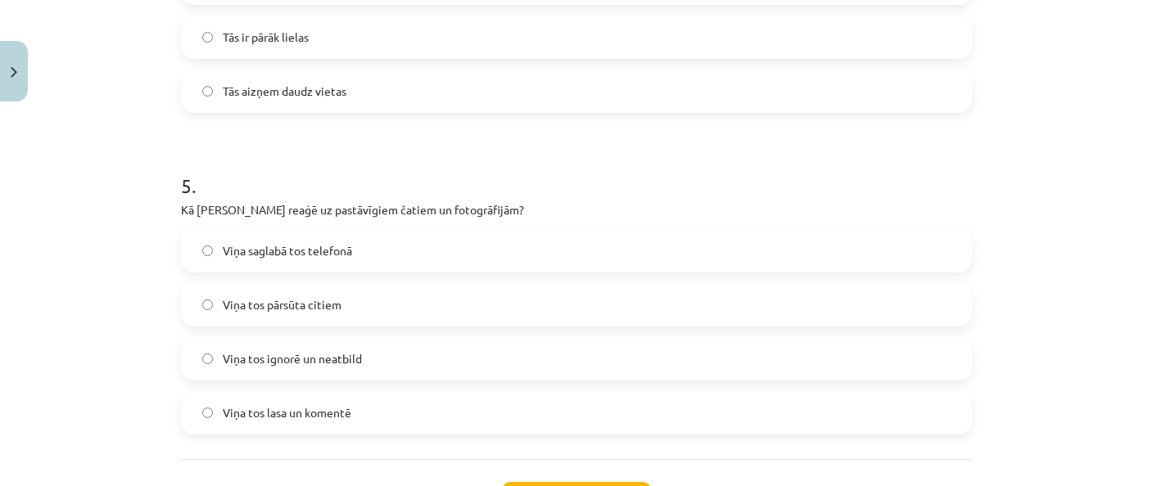
click at [342, 298] on label "Viņa tos pārsūta citiem" at bounding box center [577, 304] width 788 height 41
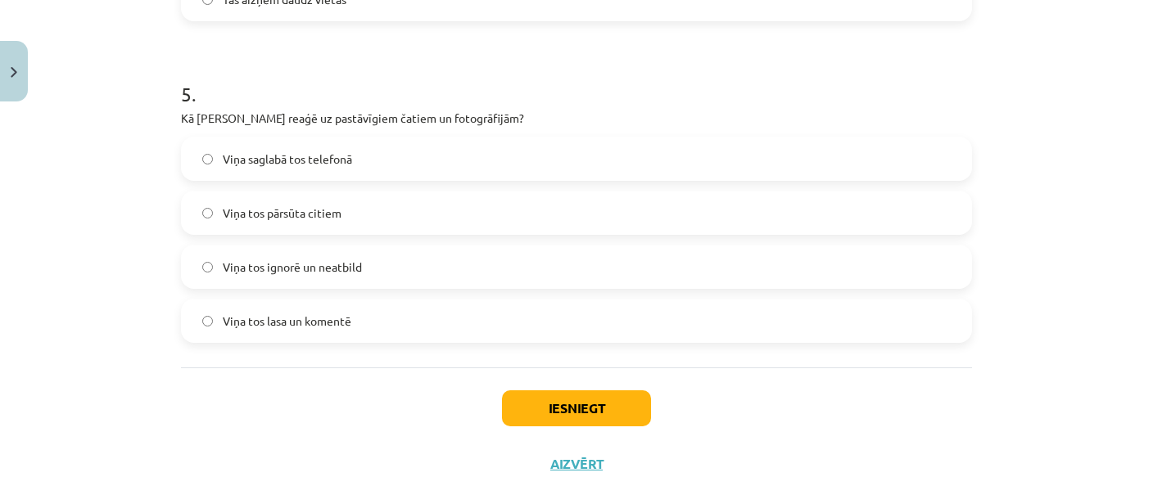
scroll to position [1605, 0]
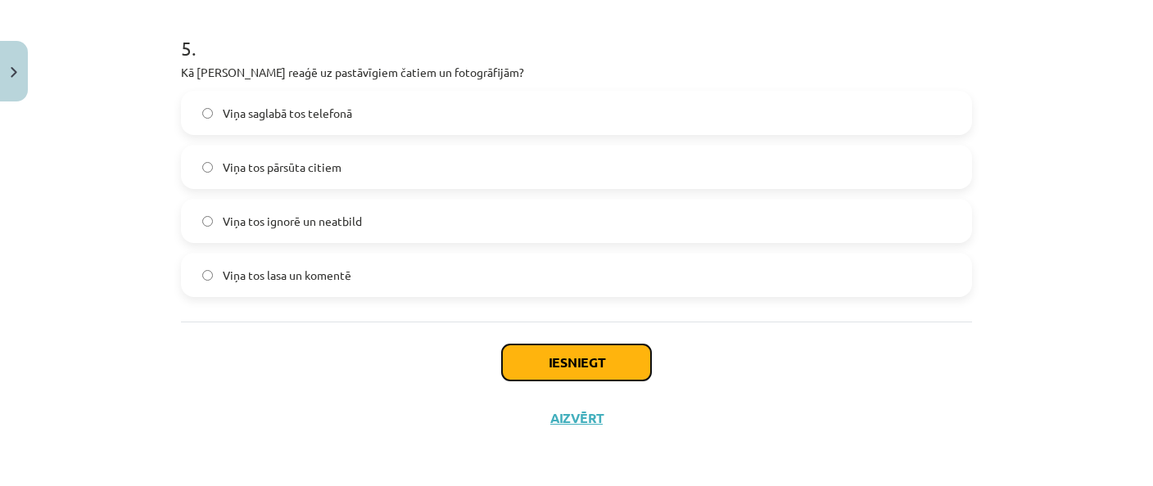
click at [508, 364] on button "Iesniegt" at bounding box center [576, 363] width 149 height 36
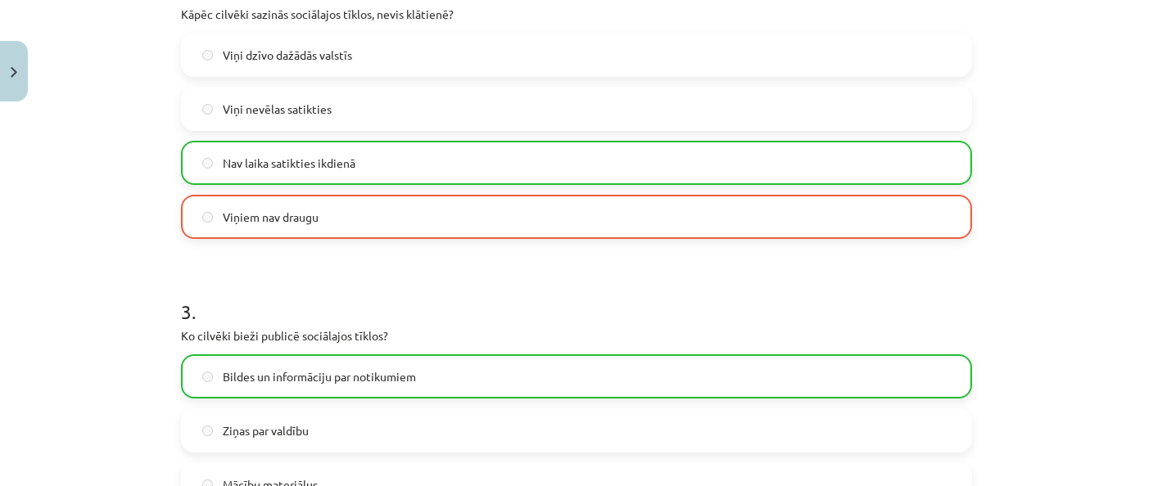
scroll to position [1649, 0]
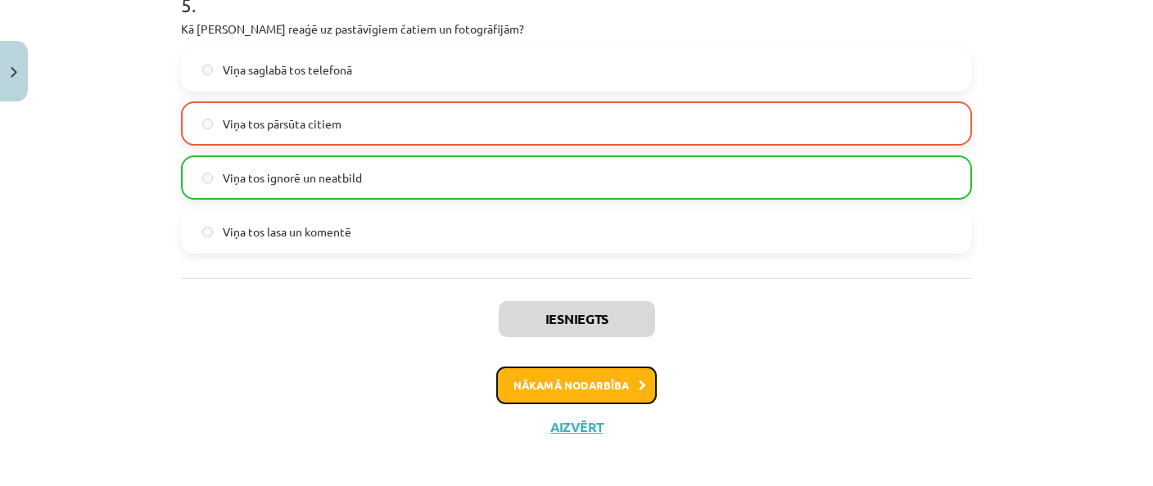
click at [576, 377] on button "Nākamā nodarbība" at bounding box center [576, 386] width 161 height 38
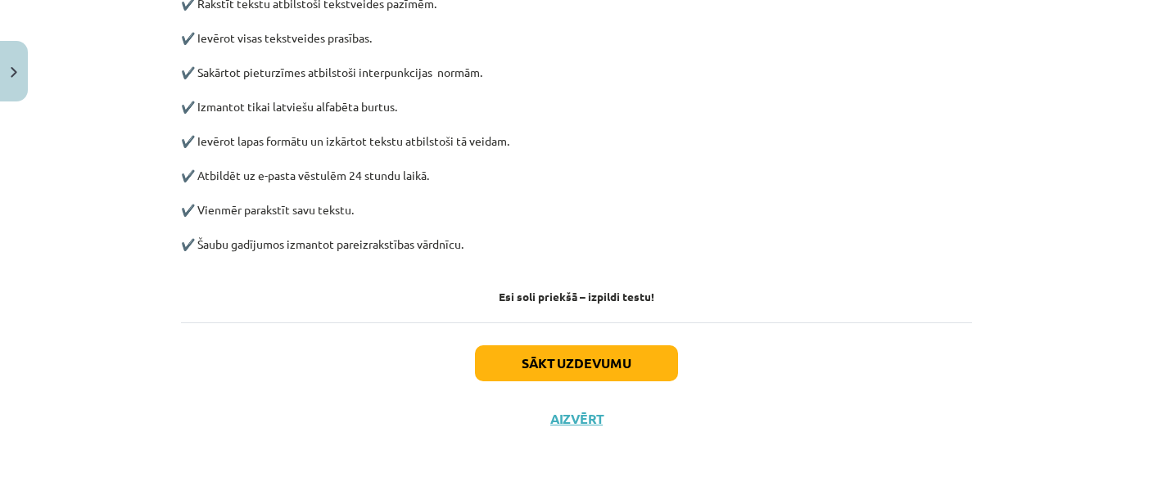
scroll to position [0, 0]
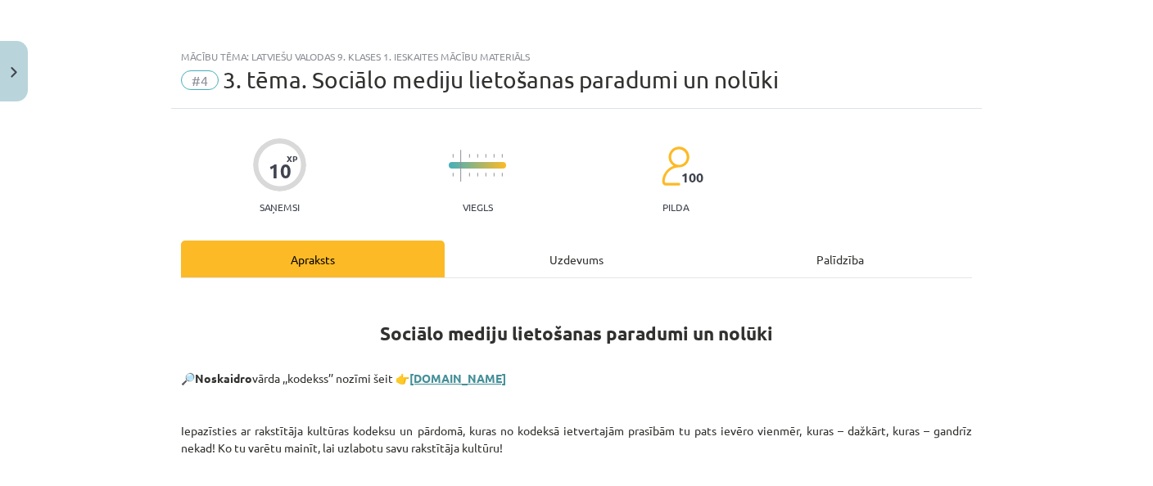
click at [457, 375] on link "tezaurs.lv" at bounding box center [458, 378] width 97 height 15
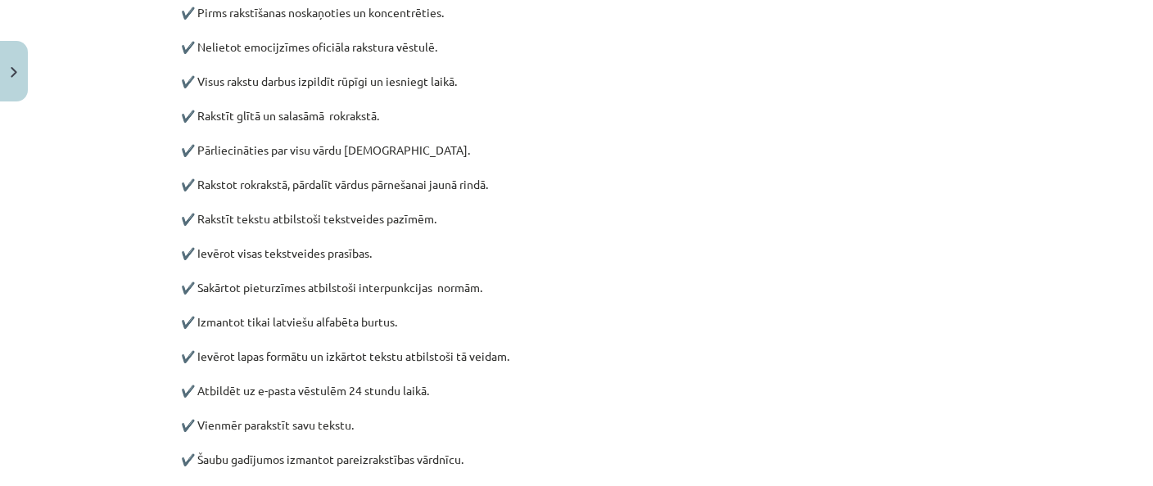
scroll to position [929, 0]
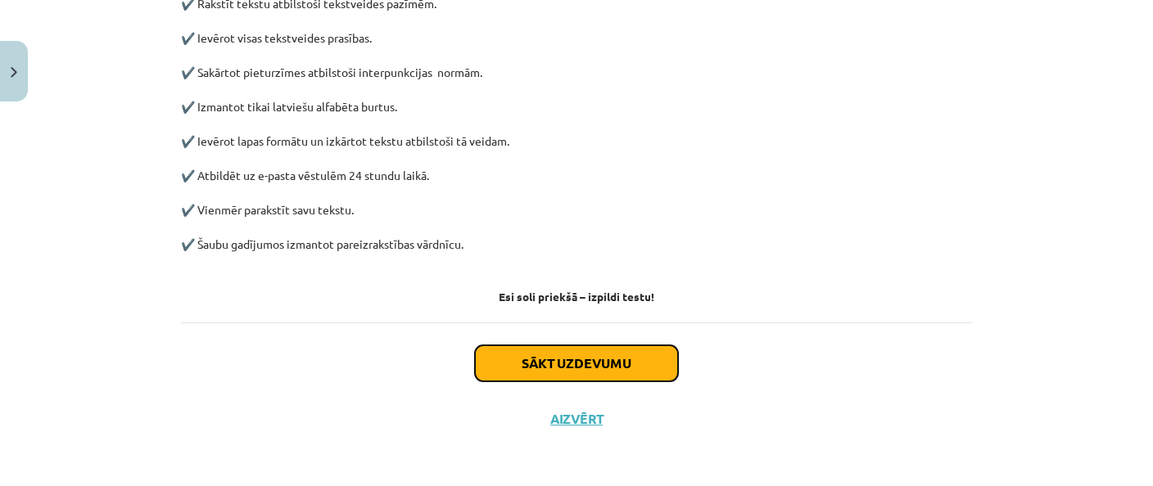
click at [622, 368] on button "Sākt uzdevumu" at bounding box center [576, 364] width 203 height 36
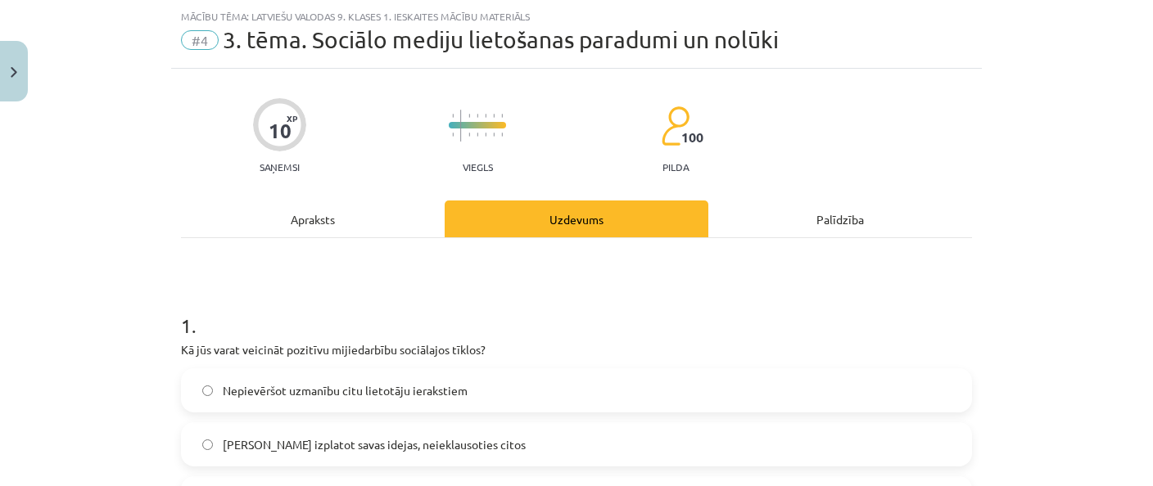
scroll to position [278, 0]
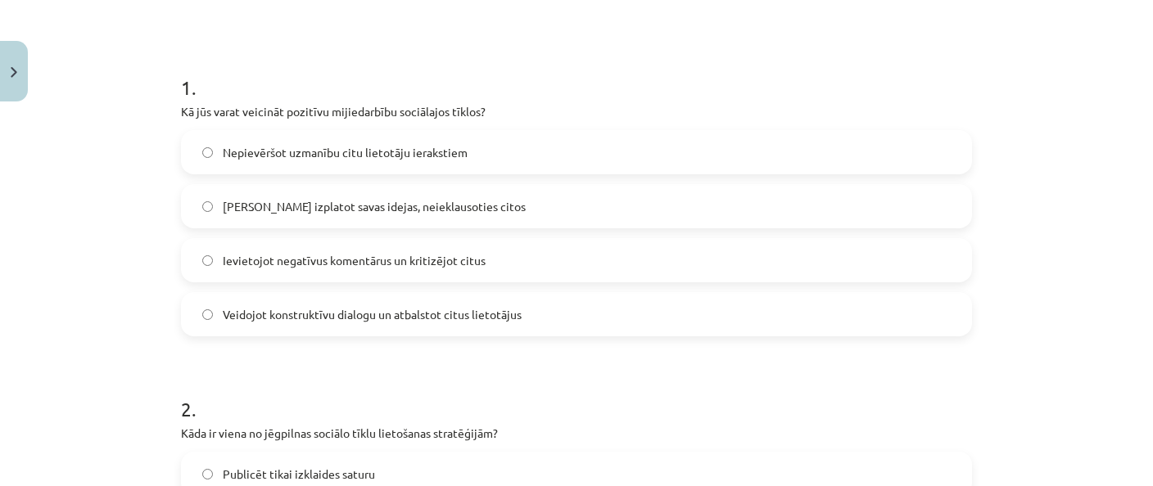
click at [342, 321] on span "Veidojot konstruktīvu dialogu un atbalstot citus lietotājus" at bounding box center [372, 314] width 299 height 17
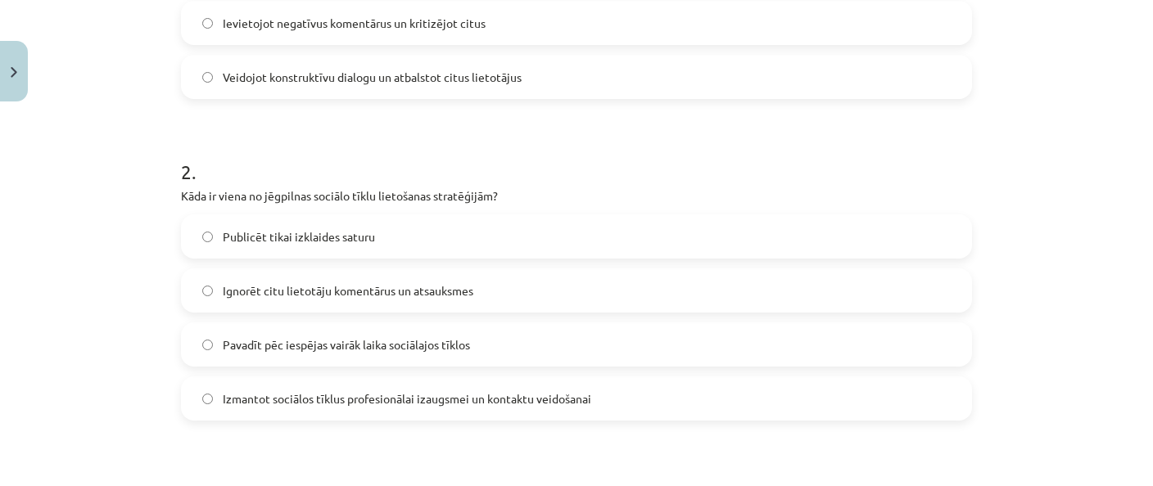
click at [324, 349] on span "Pavadīt pēc iespējas vairāk laika sociālajos tīklos" at bounding box center [346, 345] width 247 height 17
click at [426, 410] on label "Izmantot sociālos tīklus profesionālai izaugsmei un kontaktu veidošanai" at bounding box center [577, 398] width 788 height 41
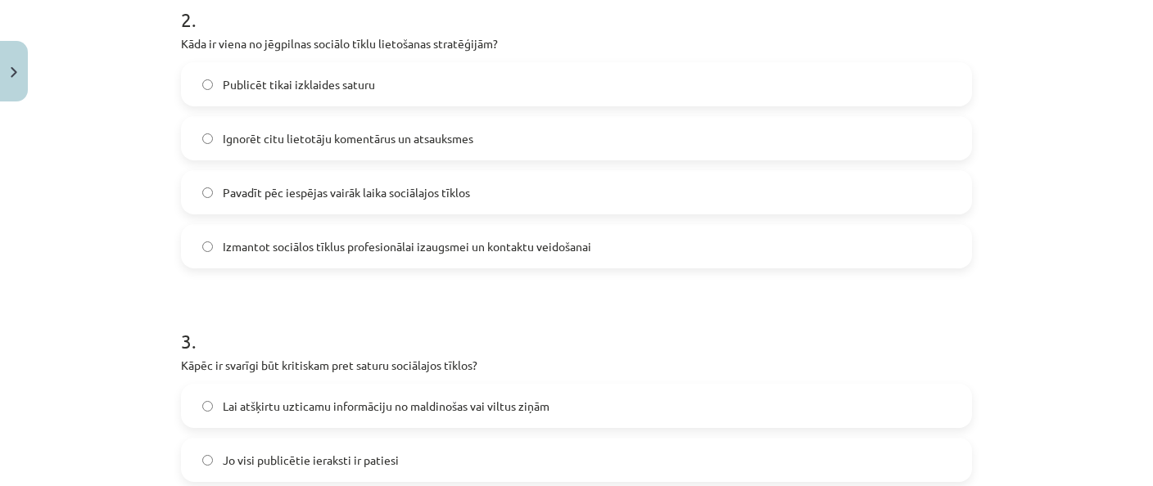
scroll to position [754, 0]
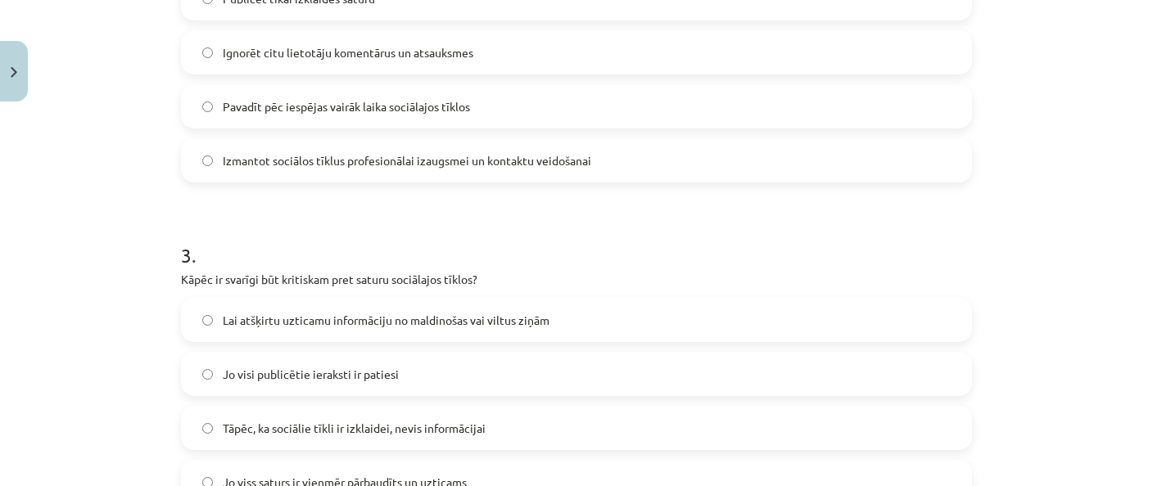
click at [381, 325] on span "Lai atšķirtu uzticamu informāciju no maldinošas vai viltus ziņām" at bounding box center [386, 320] width 327 height 17
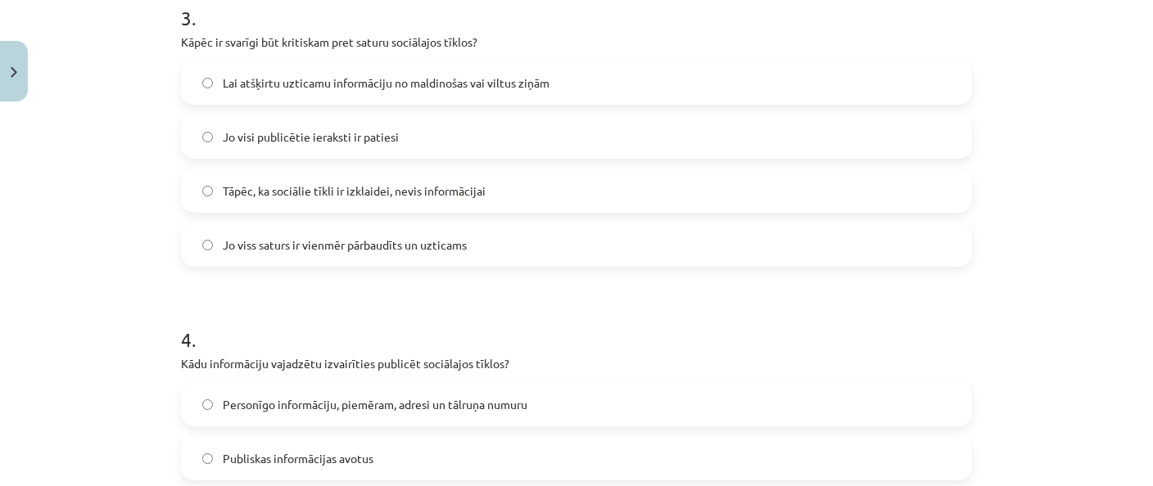
click at [369, 405] on span "Personīgo informāciju, piemēram, adresi un tālruņa numuru" at bounding box center [375, 404] width 305 height 17
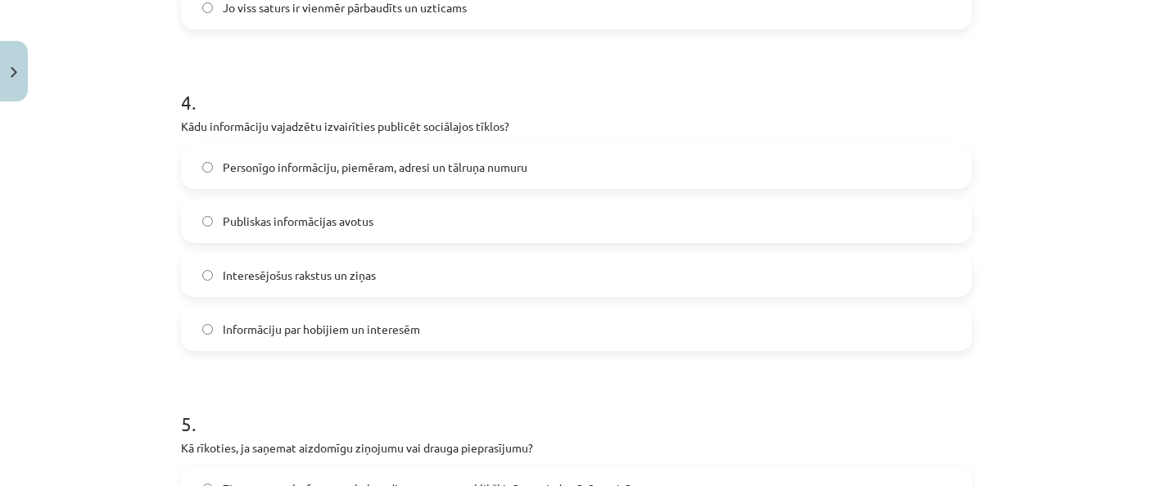
scroll to position [1468, 0]
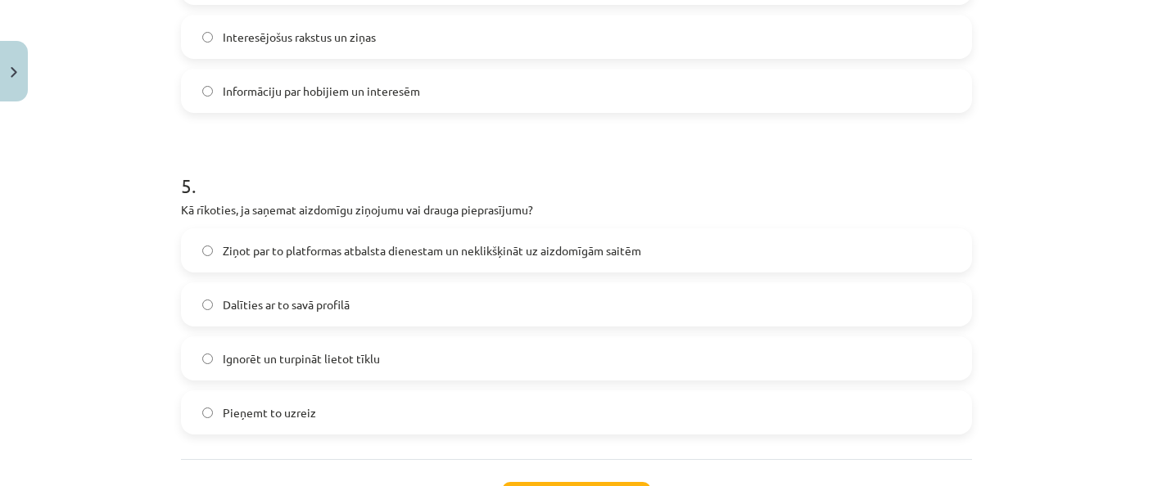
click at [290, 356] on span "Ignorēt un turpināt lietot tīklu" at bounding box center [301, 359] width 157 height 17
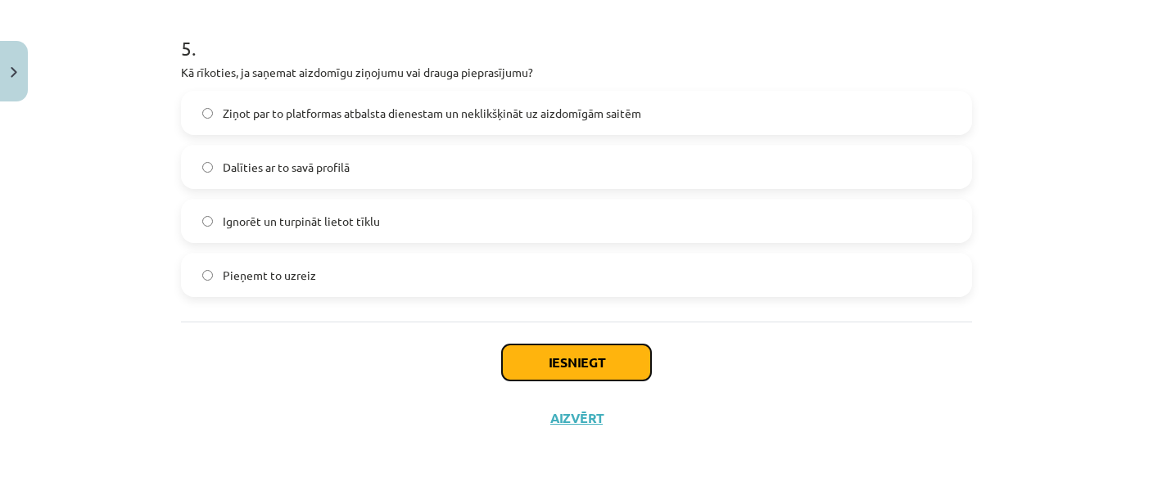
click at [610, 356] on button "Iesniegt" at bounding box center [576, 363] width 149 height 36
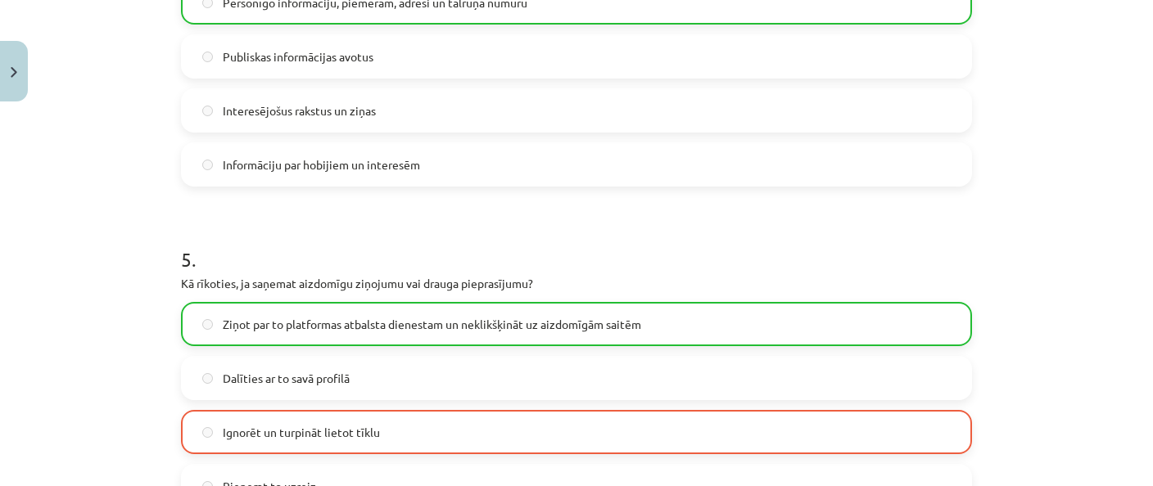
scroll to position [1657, 0]
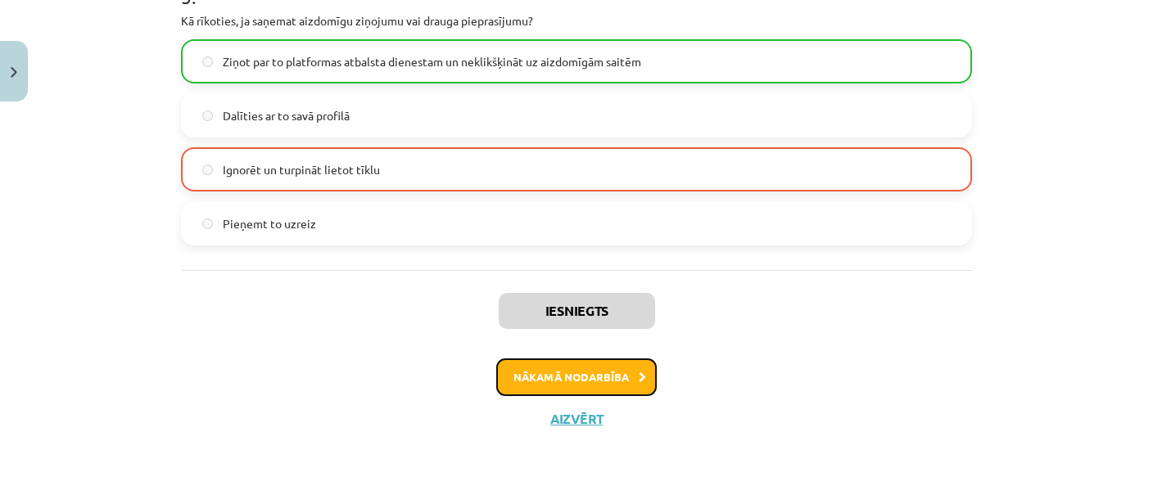
click at [613, 387] on button "Nākamā nodarbība" at bounding box center [576, 378] width 161 height 38
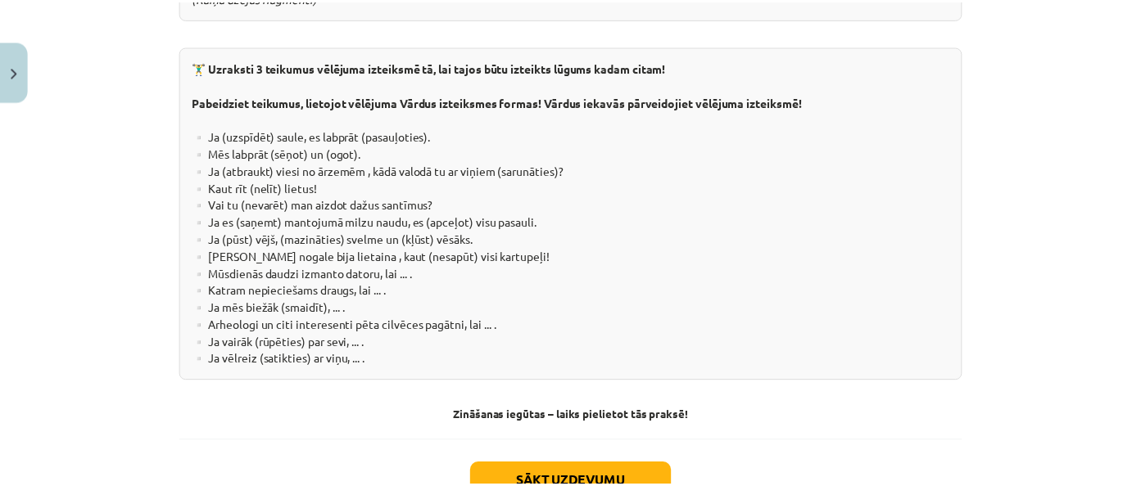
scroll to position [3146, 0]
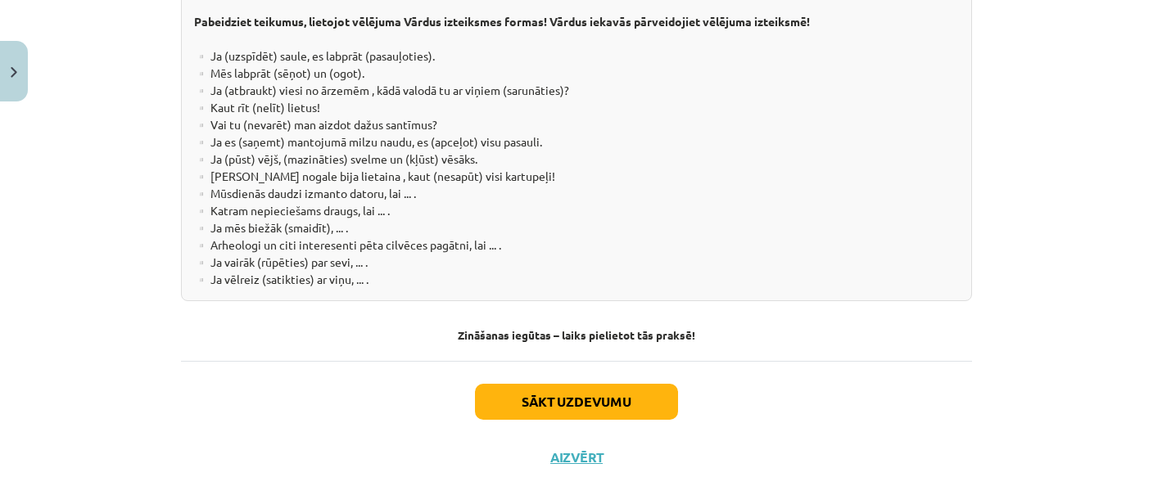
click at [525, 409] on div "Sākt uzdevumu Aizvērt" at bounding box center [576, 418] width 791 height 115
click at [562, 450] on button "Aizvērt" at bounding box center [576, 458] width 62 height 16
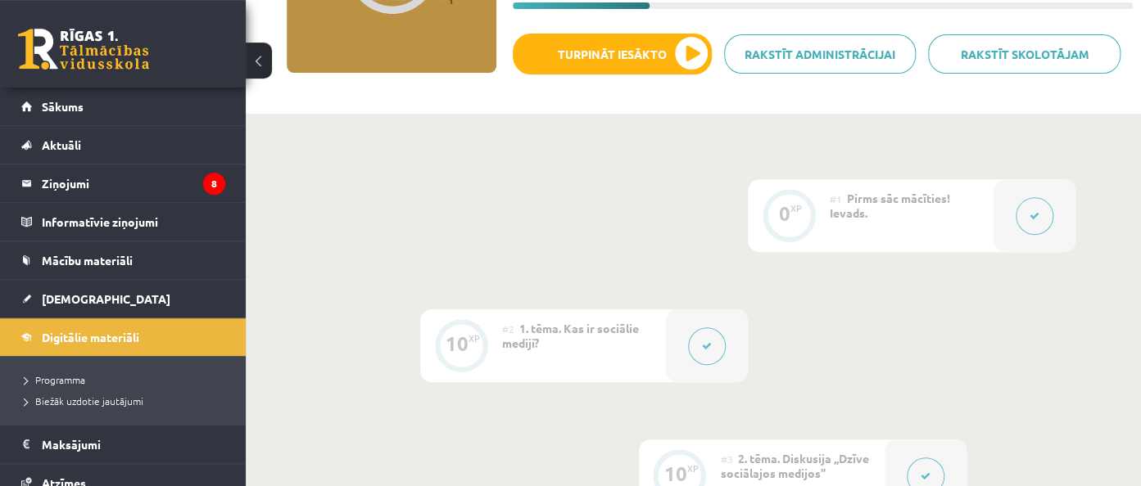
scroll to position [259, 0]
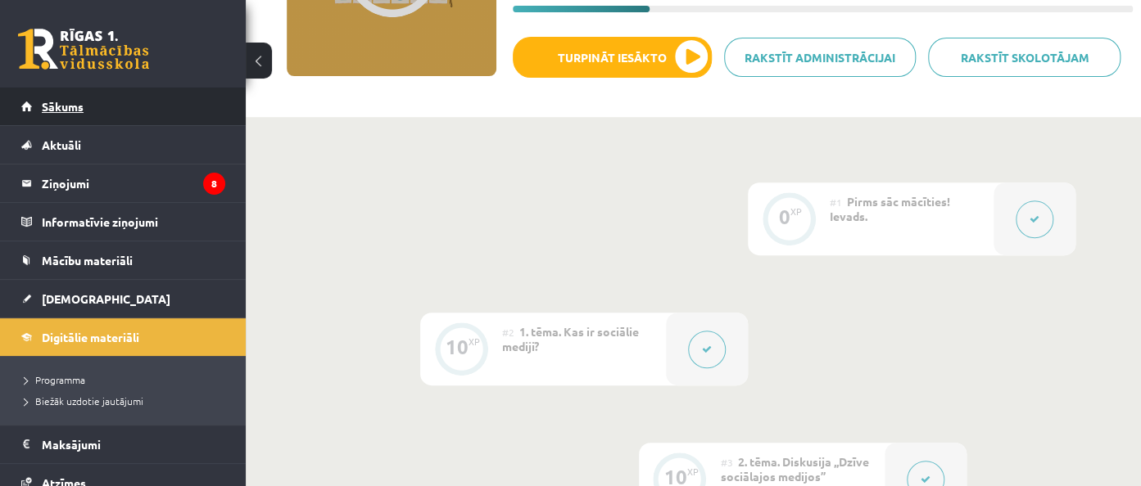
click at [109, 101] on link "Sākums" at bounding box center [123, 107] width 204 height 38
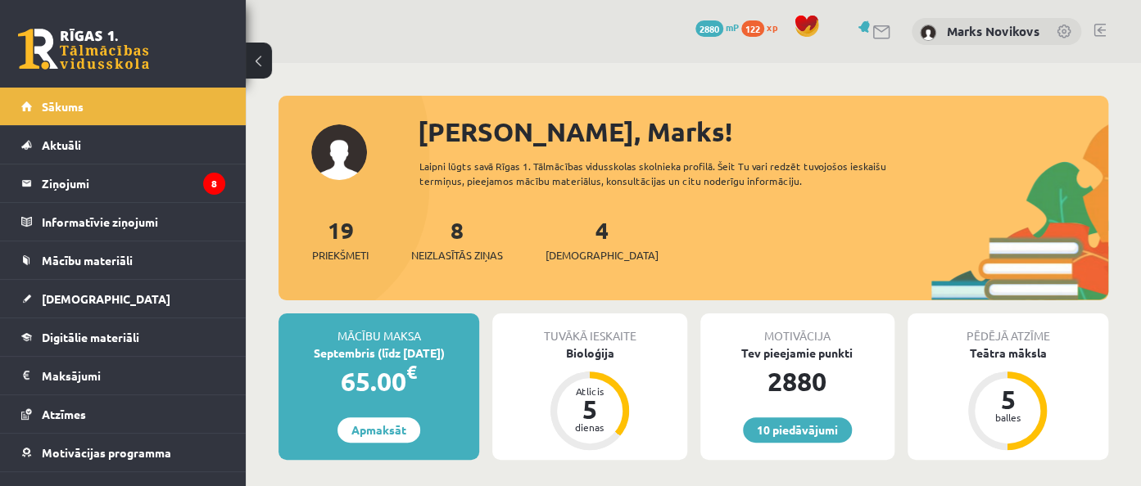
scroll to position [259, 0]
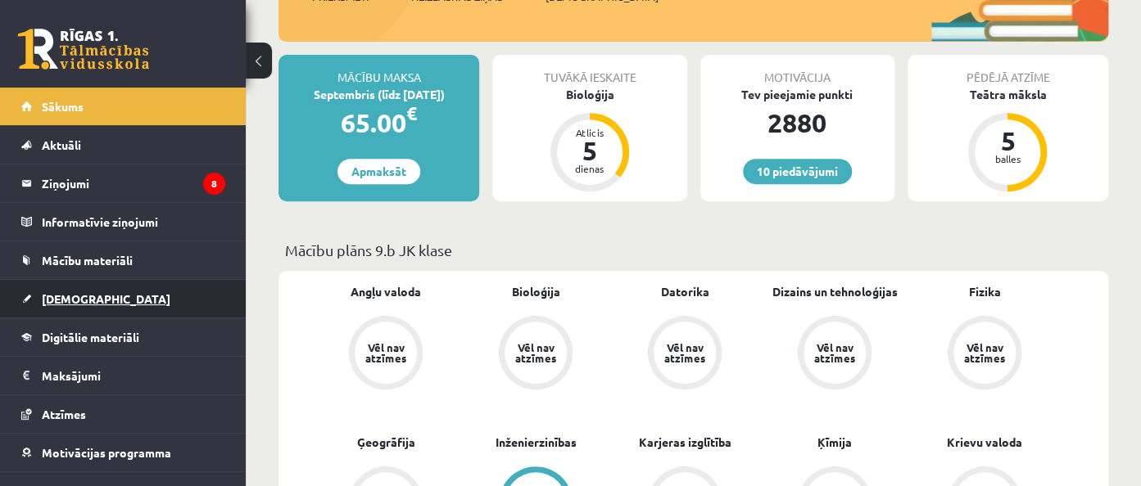
click at [29, 304] on link "[DEMOGRAPHIC_DATA]" at bounding box center [123, 299] width 204 height 38
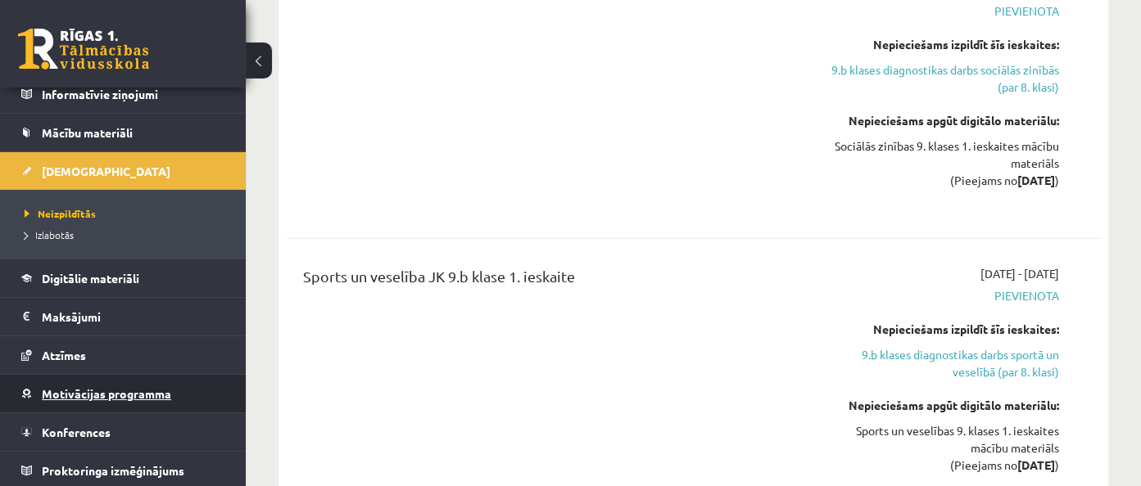
scroll to position [2335, 0]
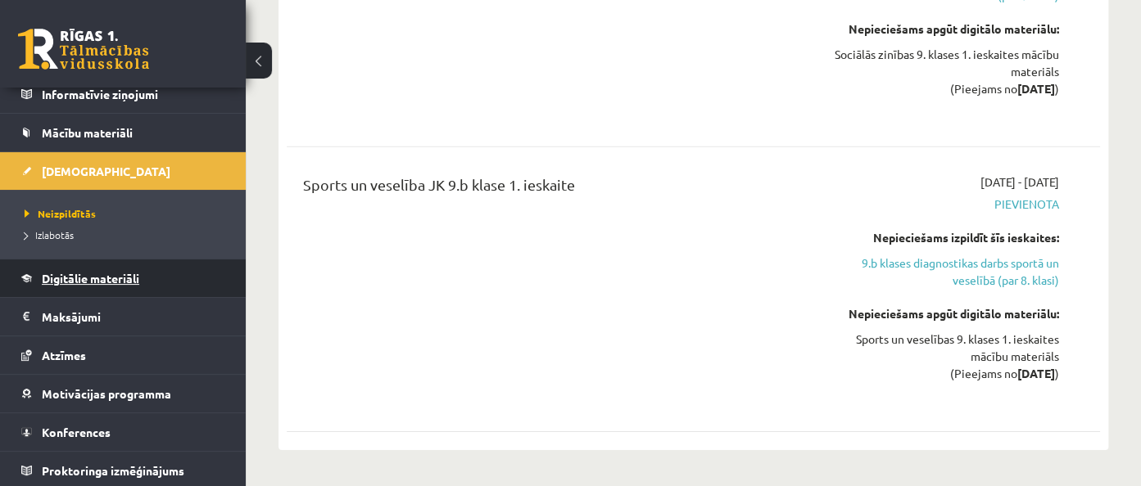
click at [98, 287] on link "Digitālie materiāli" at bounding box center [123, 279] width 204 height 38
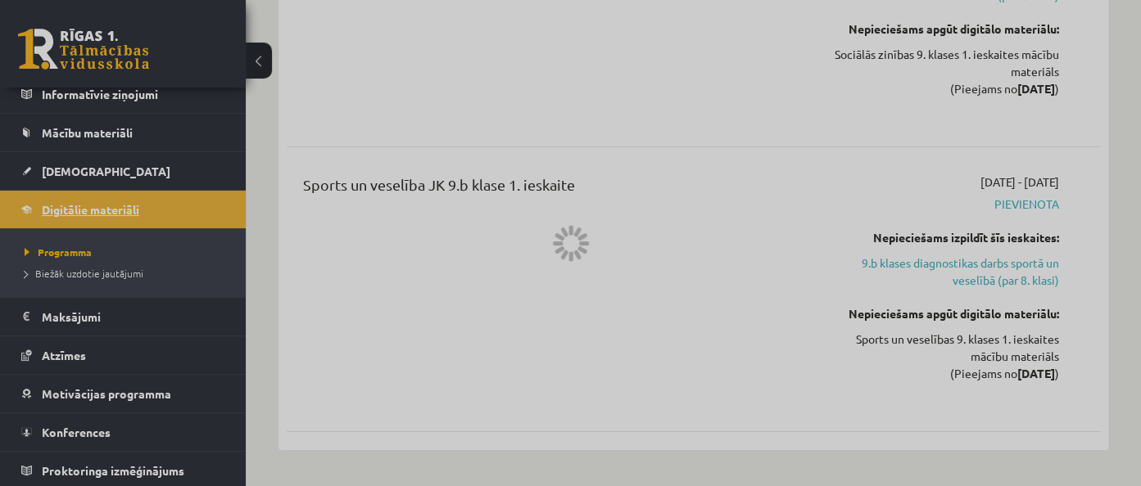
scroll to position [128, 0]
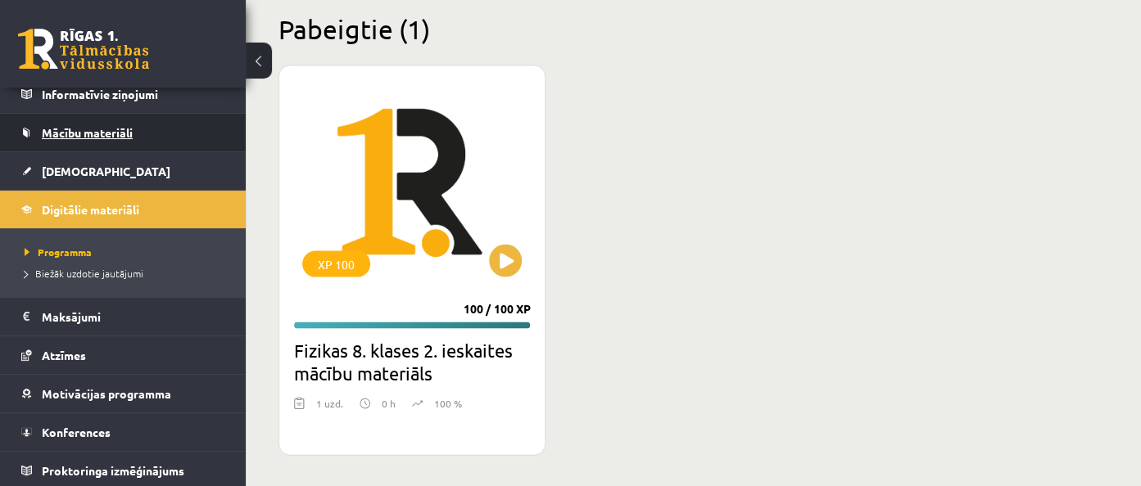
click at [63, 133] on span "Mācību materiāli" at bounding box center [87, 132] width 91 height 15
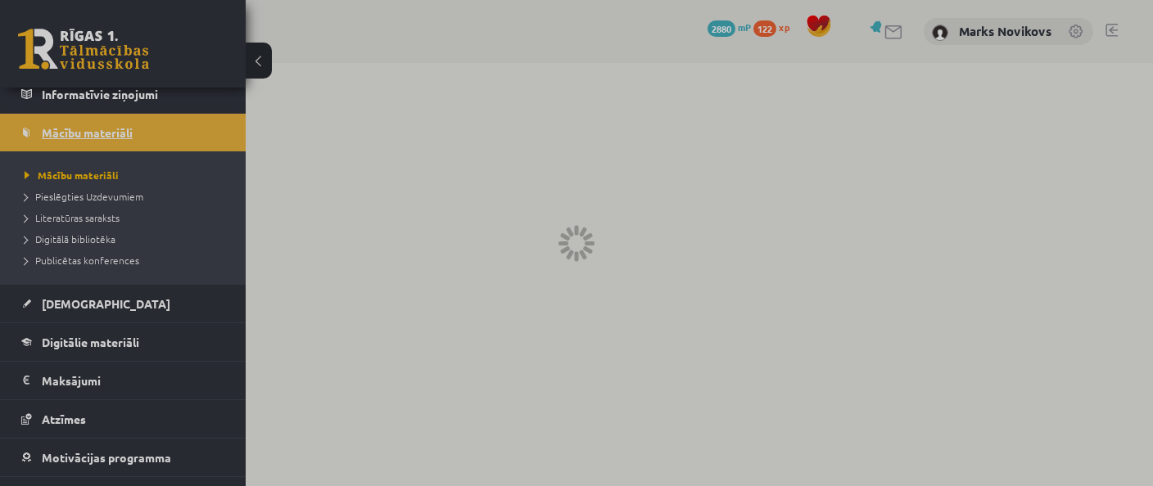
scroll to position [128, 0]
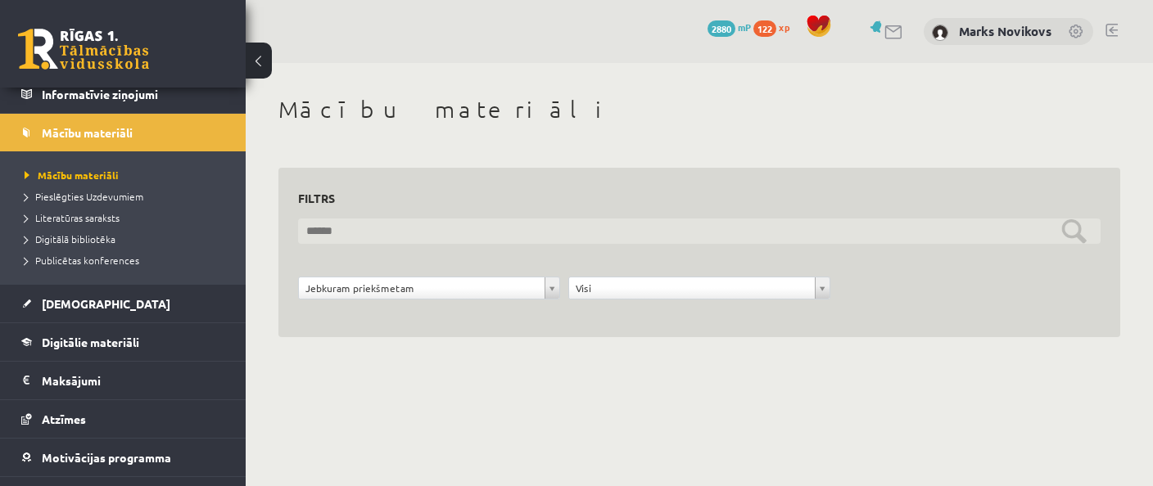
click at [446, 238] on input "text" at bounding box center [699, 231] width 803 height 25
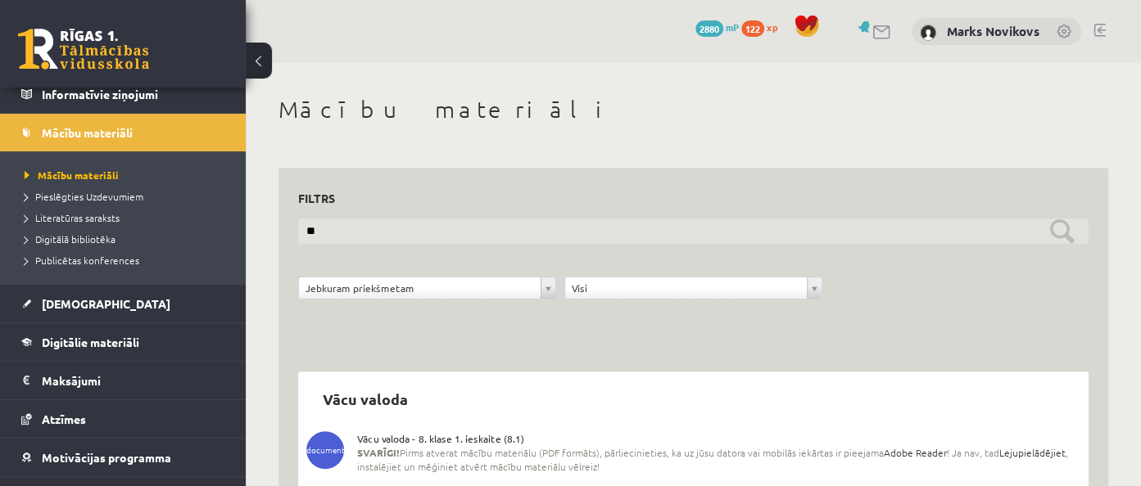
type input "*"
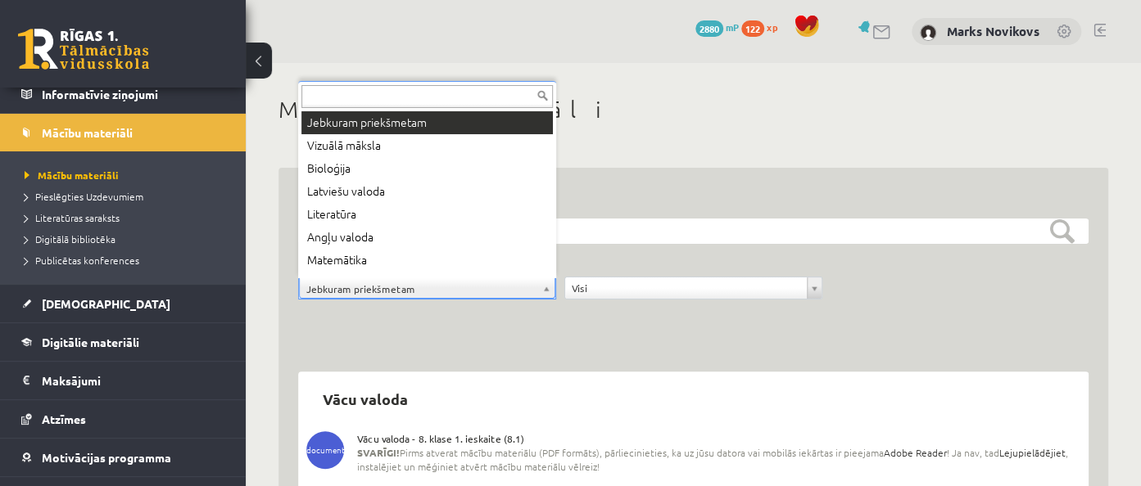
click at [501, 287] on body "10 Dāvanas 2880 mP 122 xp Marks Novikovs Sākums Aktuāli Kā mācīties eSKOLĀ Kont…" at bounding box center [570, 243] width 1141 height 486
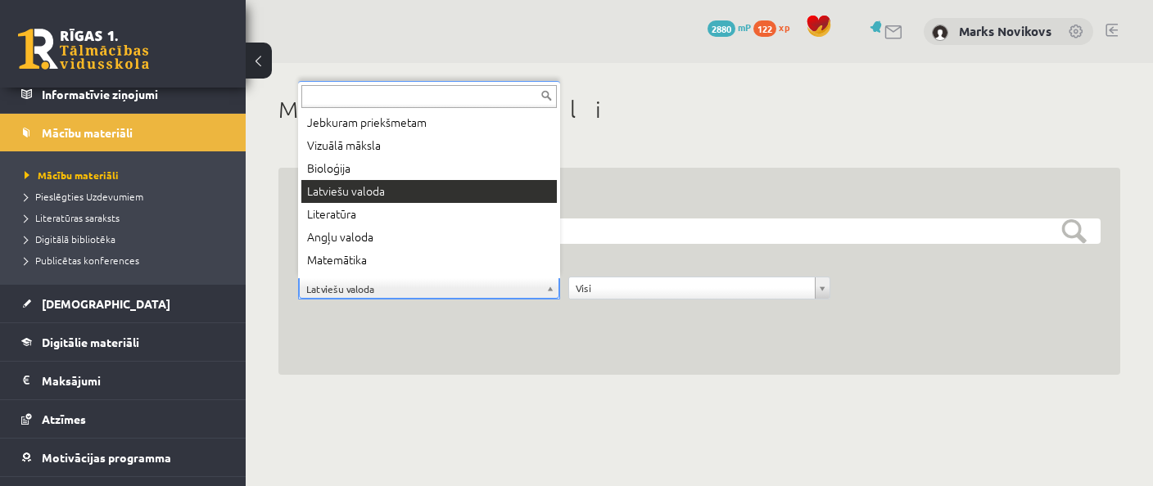
click at [549, 294] on body "10 Dāvanas 2880 mP 122 xp Marks Novikovs Sākums Aktuāli Kā mācīties eSKOLĀ Kont…" at bounding box center [576, 243] width 1153 height 486
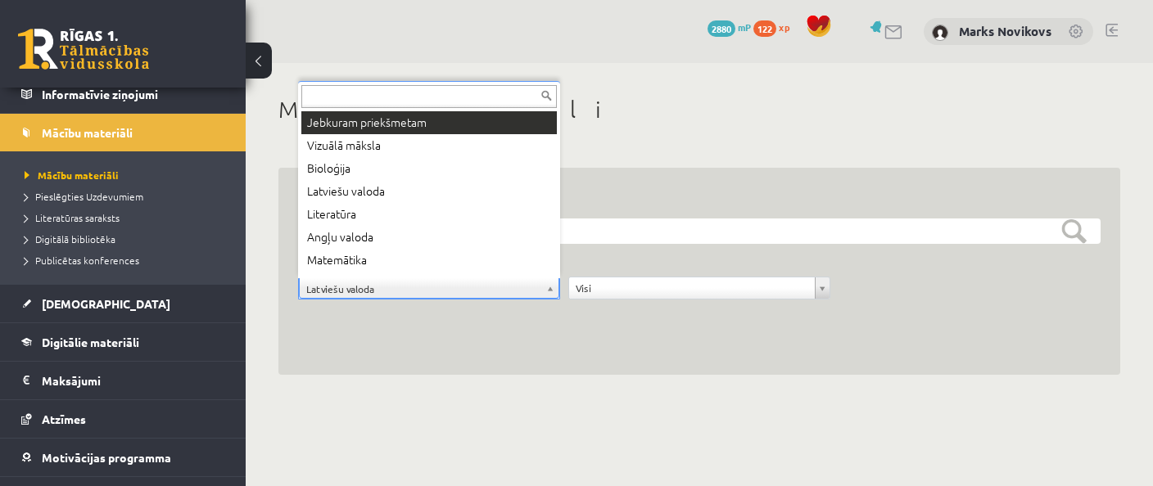
click at [367, 108] on div "Jebkuram priekšmetam Vizuālā māksla Bioloģija Latviešu valoda Literatūra Angļu …" at bounding box center [429, 179] width 262 height 197
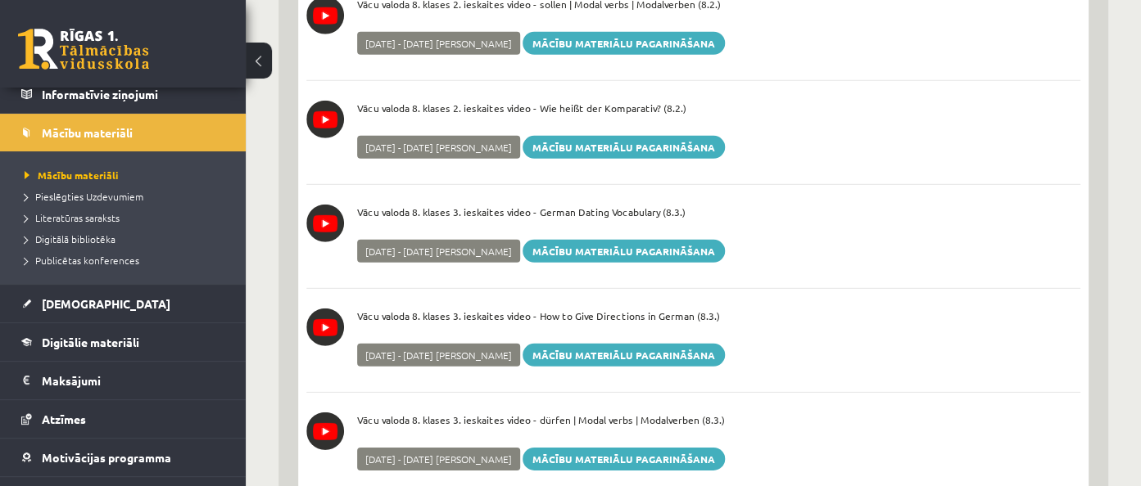
scroll to position [2461, 0]
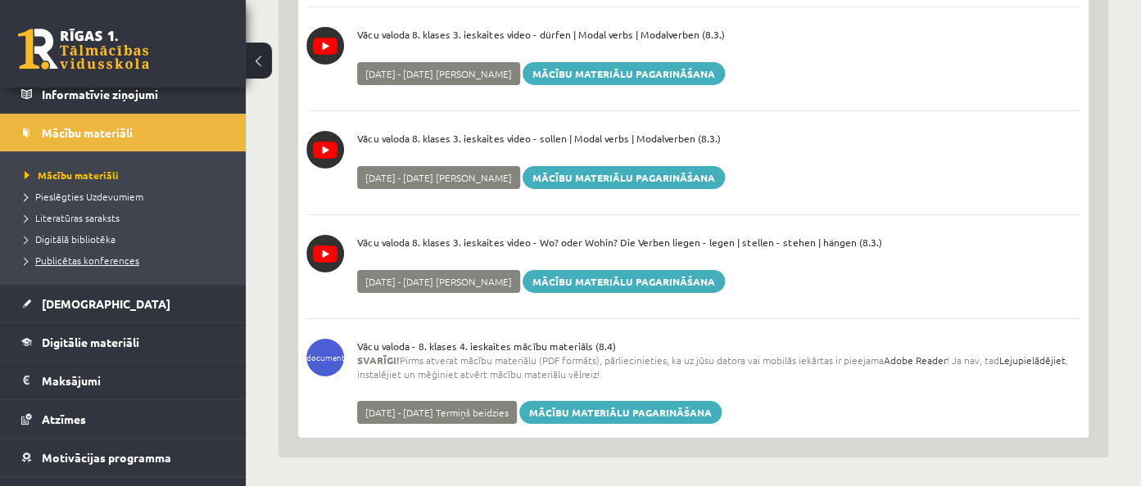
click at [79, 259] on span "Publicētas konferences" at bounding box center [82, 260] width 115 height 13
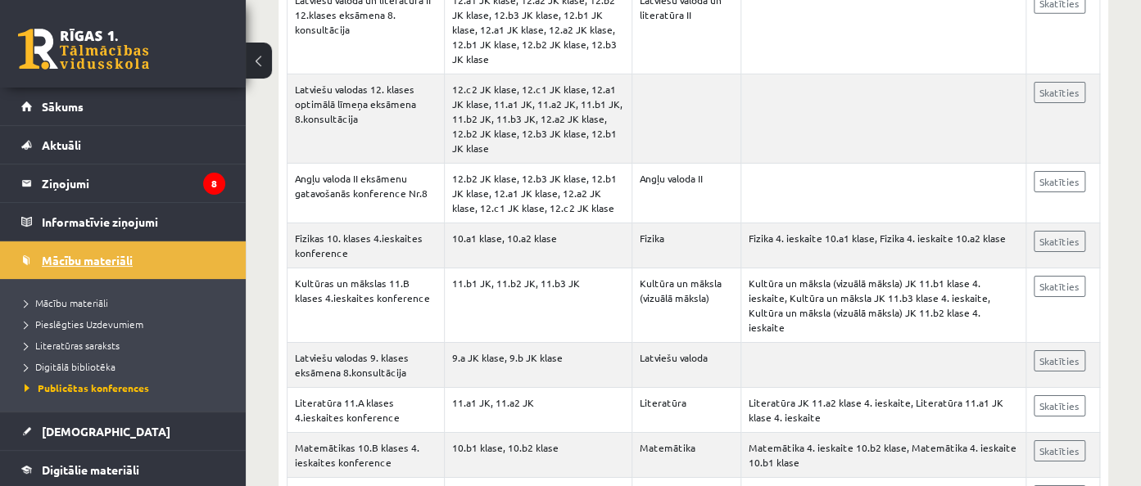
click at [102, 143] on link "Aktuāli" at bounding box center [123, 145] width 204 height 38
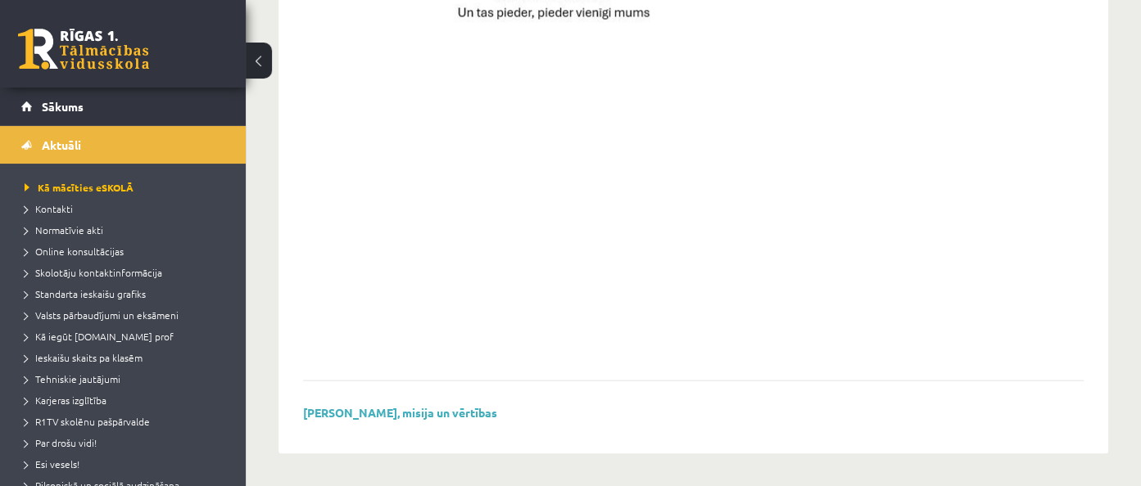
scroll to position [1297, 0]
click at [111, 116] on link "Sākums" at bounding box center [123, 107] width 204 height 38
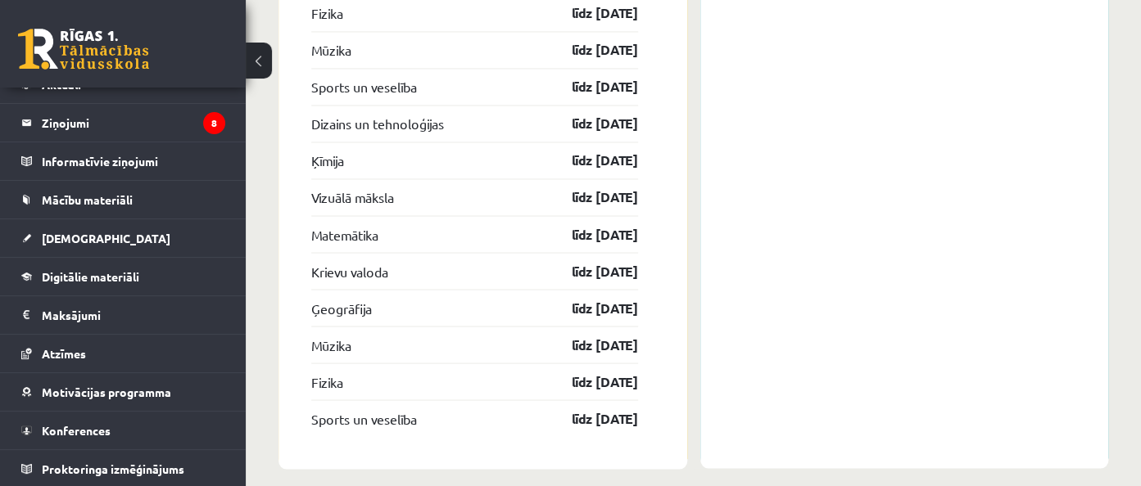
scroll to position [60, 0]
